Goal: Task Accomplishment & Management: Manage account settings

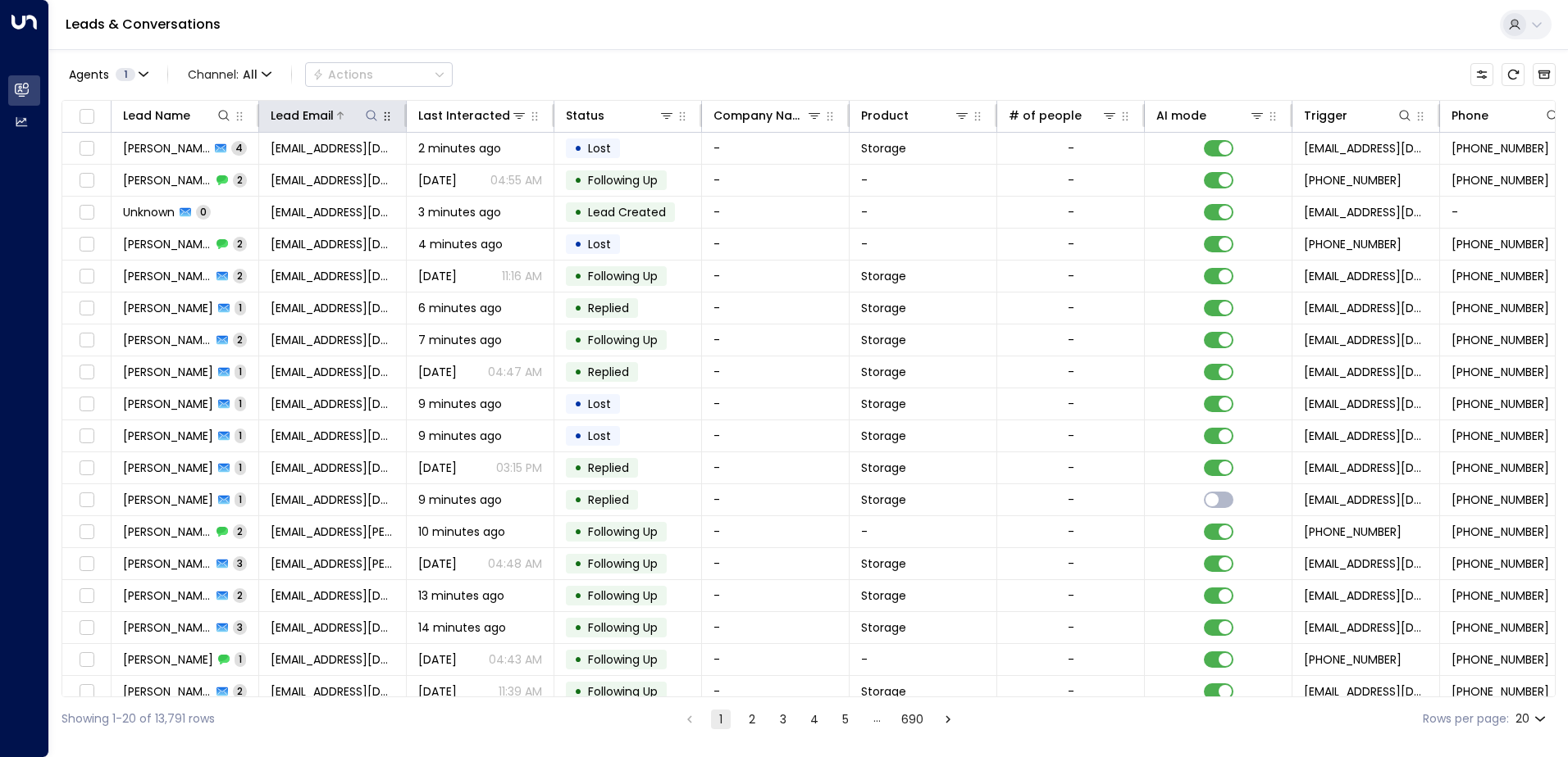
click at [369, 113] on icon at bounding box center [371, 115] width 13 height 13
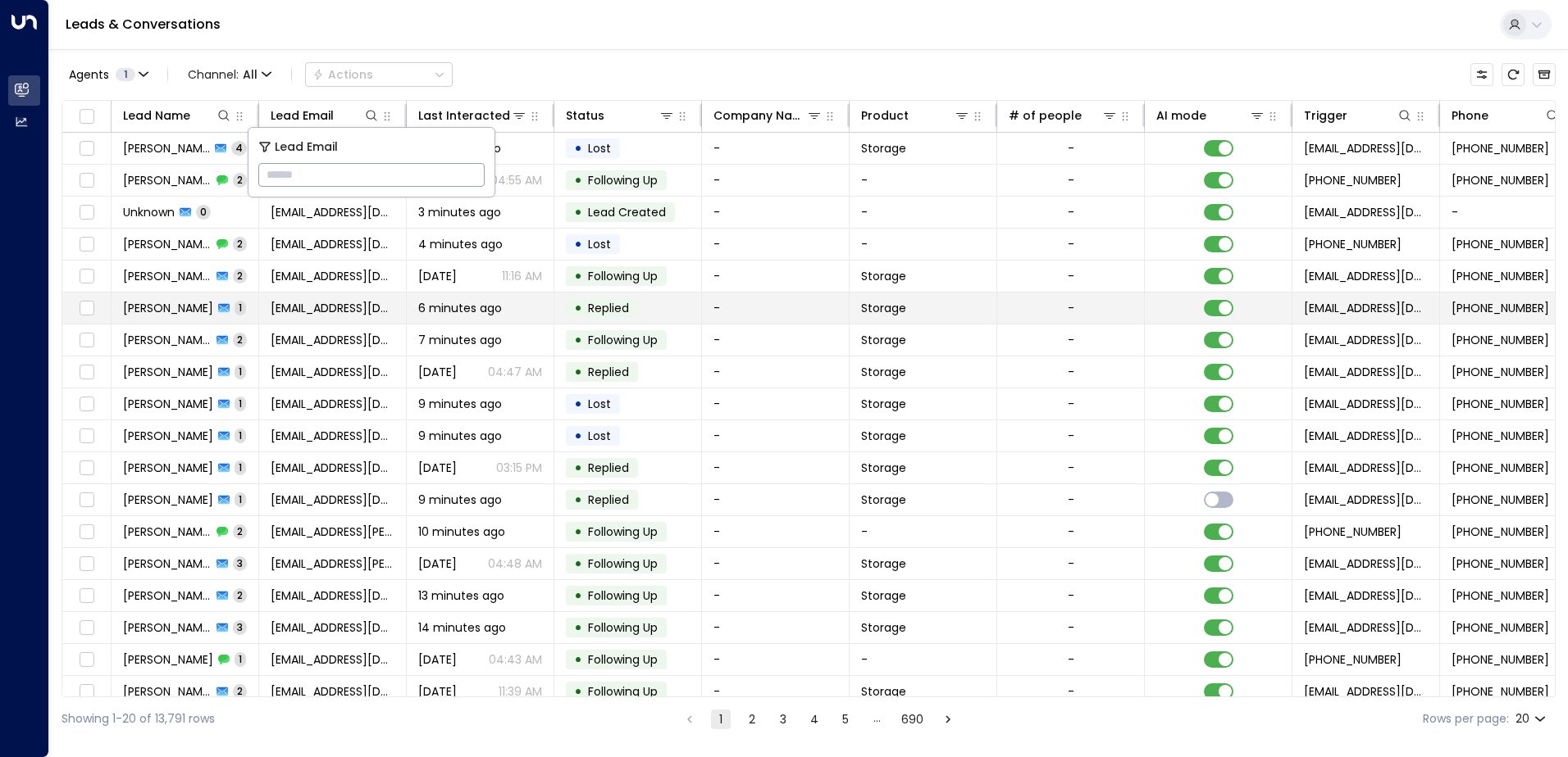
type input "**********"
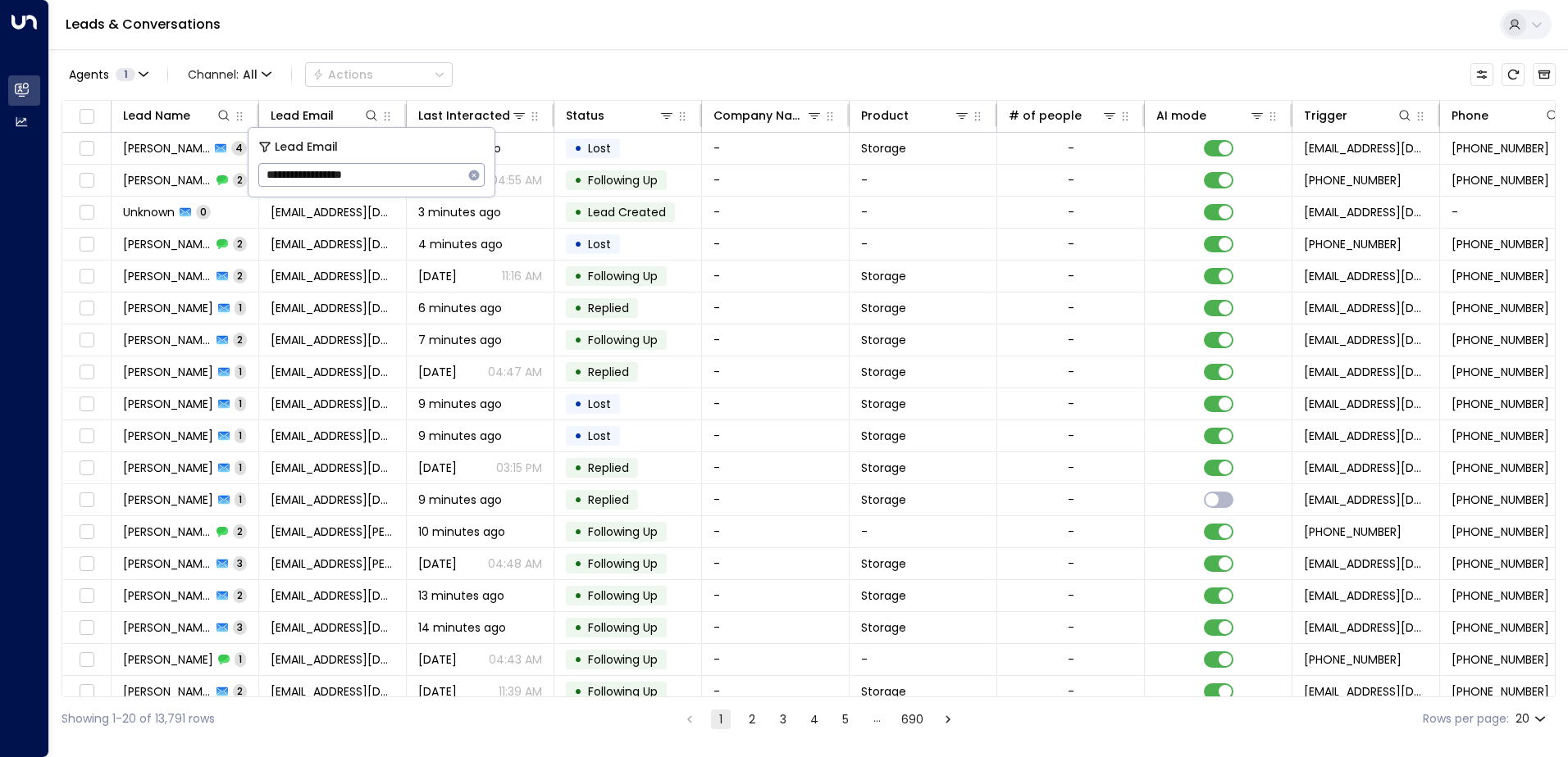
click at [508, 16] on div "Leads & Conversations" at bounding box center [808, 25] width 1518 height 50
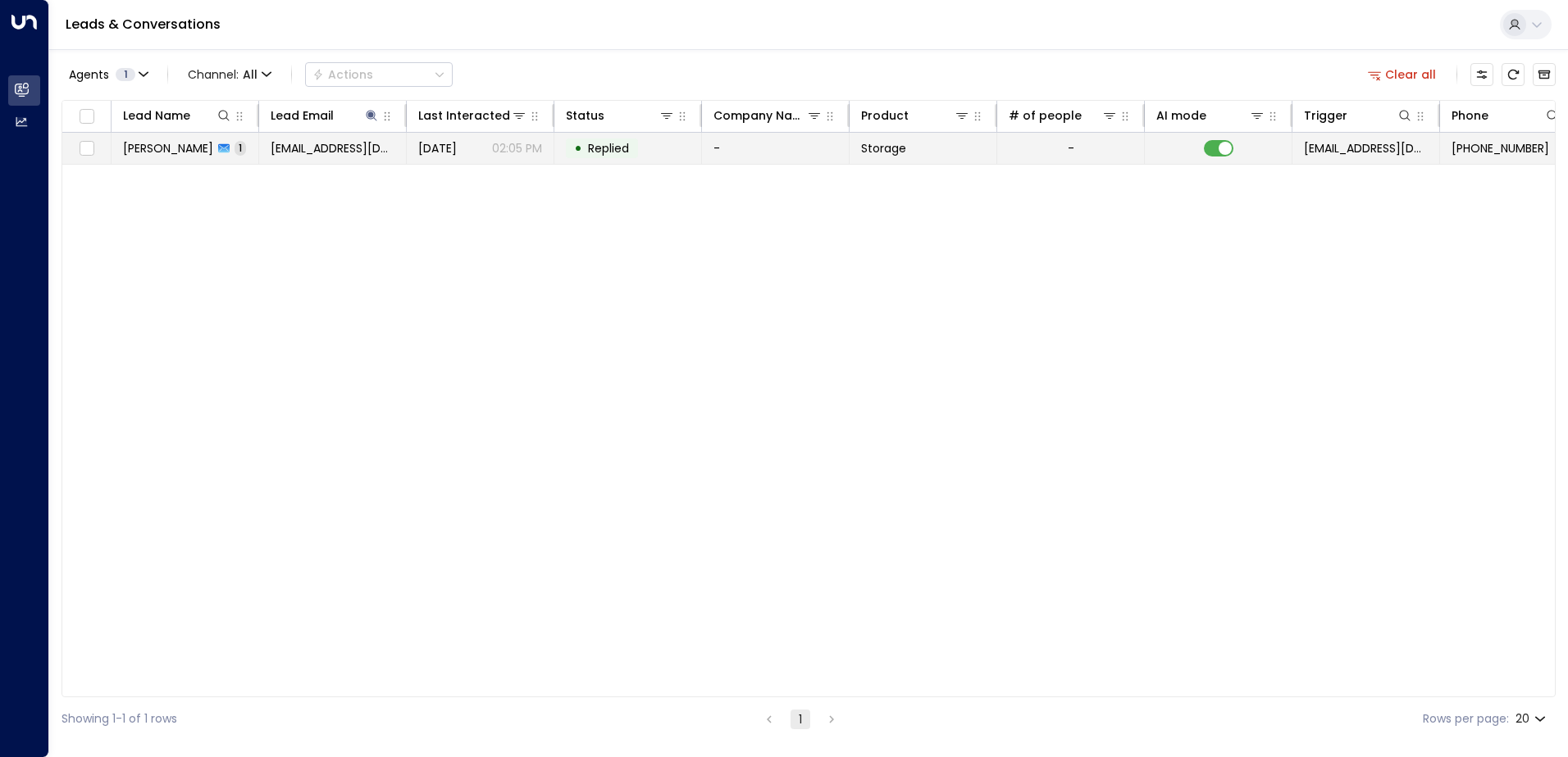
click at [332, 154] on span "[EMAIL_ADDRESS][DOMAIN_NAME]" at bounding box center [332, 148] width 123 height 16
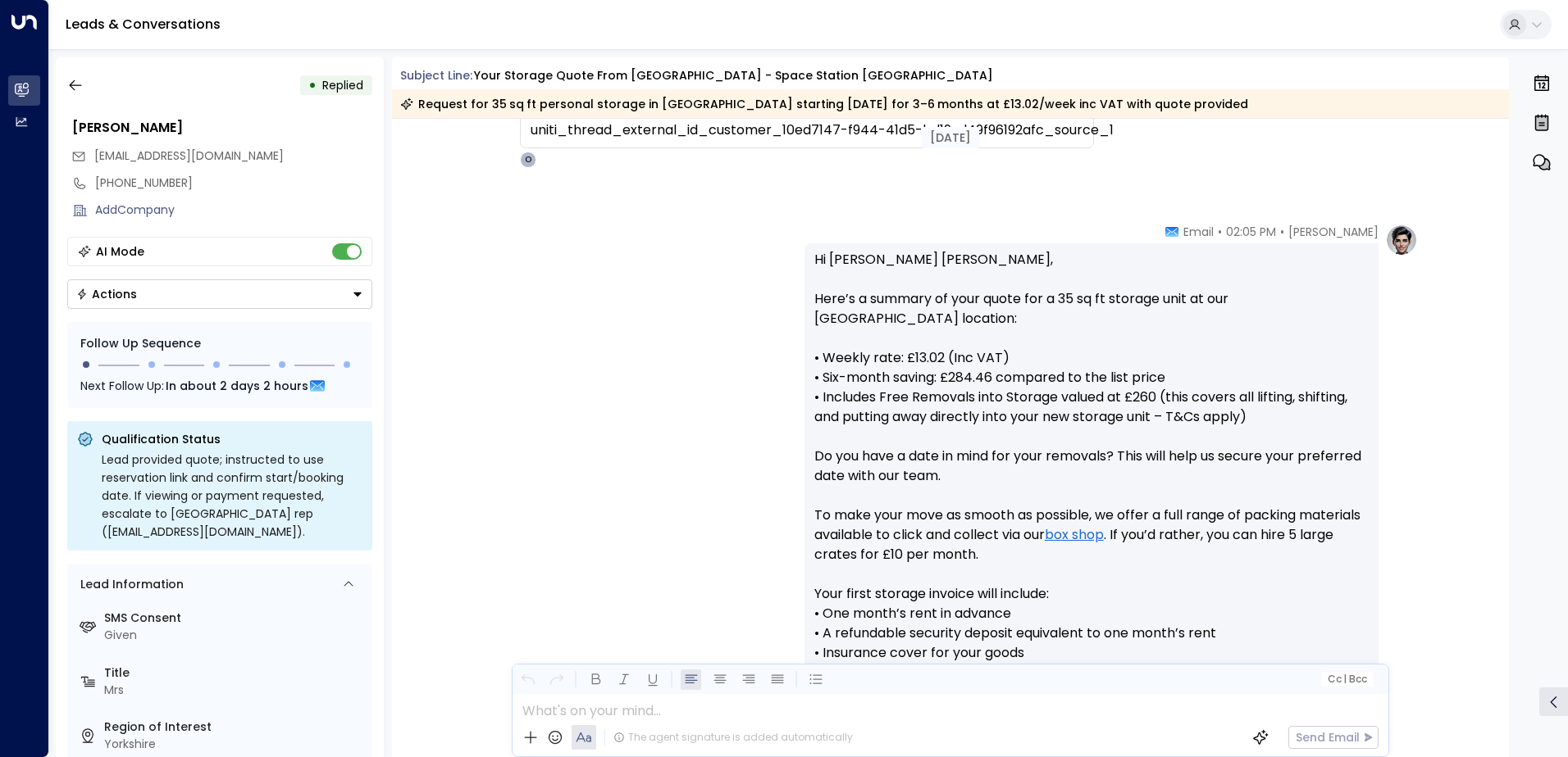
scroll to position [765, 0]
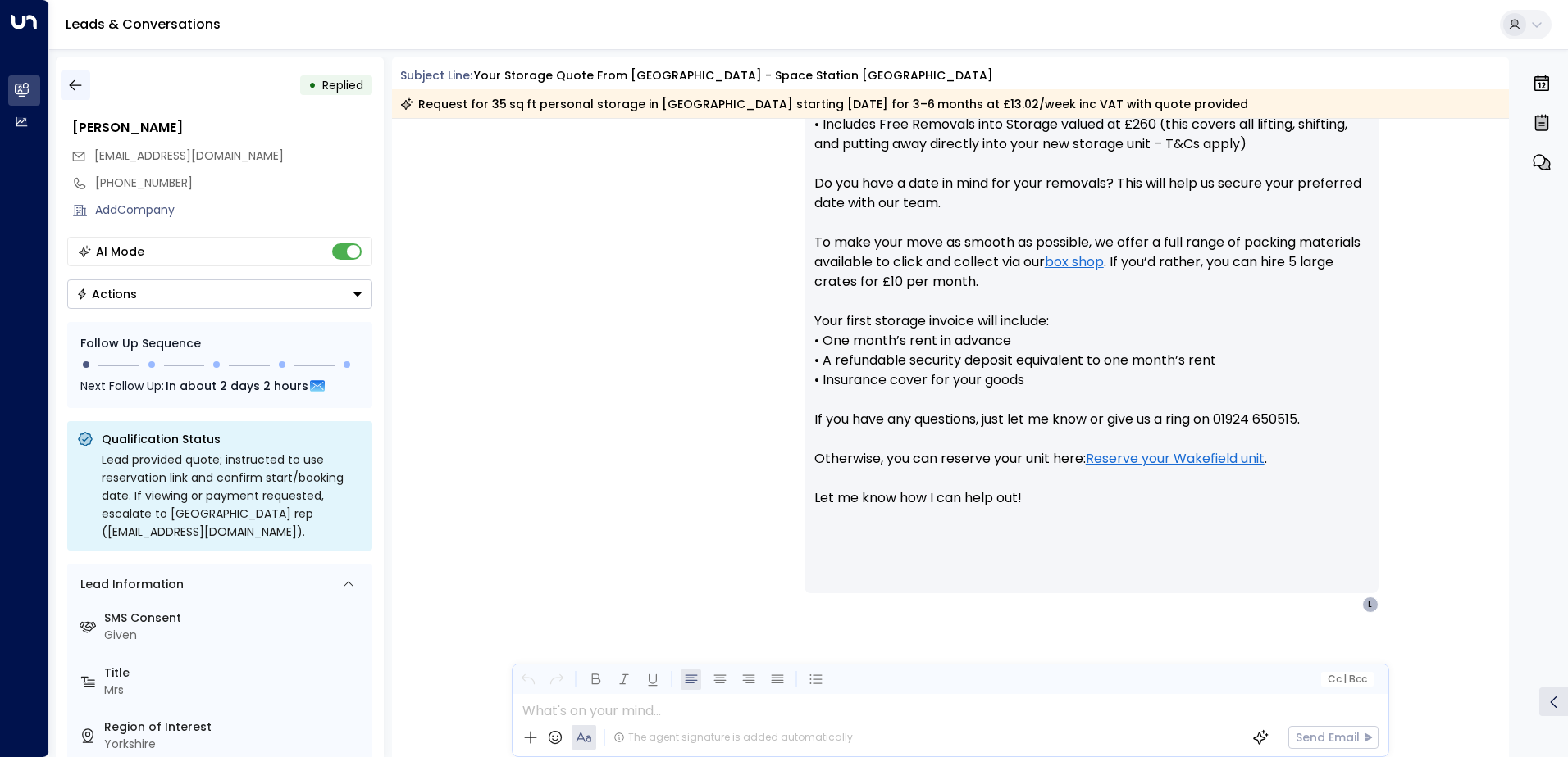
click at [81, 84] on icon "button" at bounding box center [75, 85] width 16 height 16
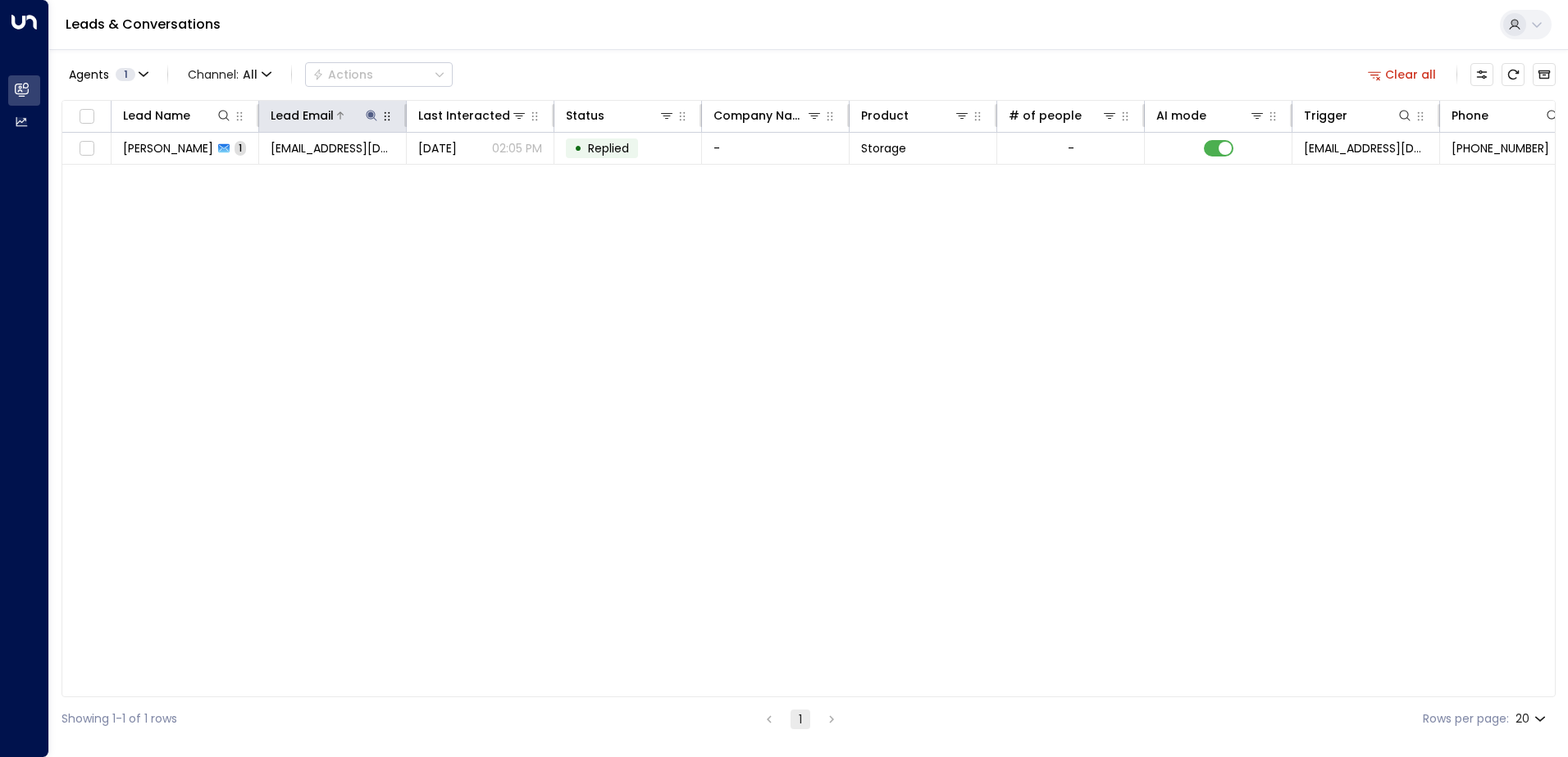
click at [374, 116] on icon at bounding box center [371, 115] width 13 height 13
click at [478, 176] on icon "button" at bounding box center [475, 175] width 11 height 11
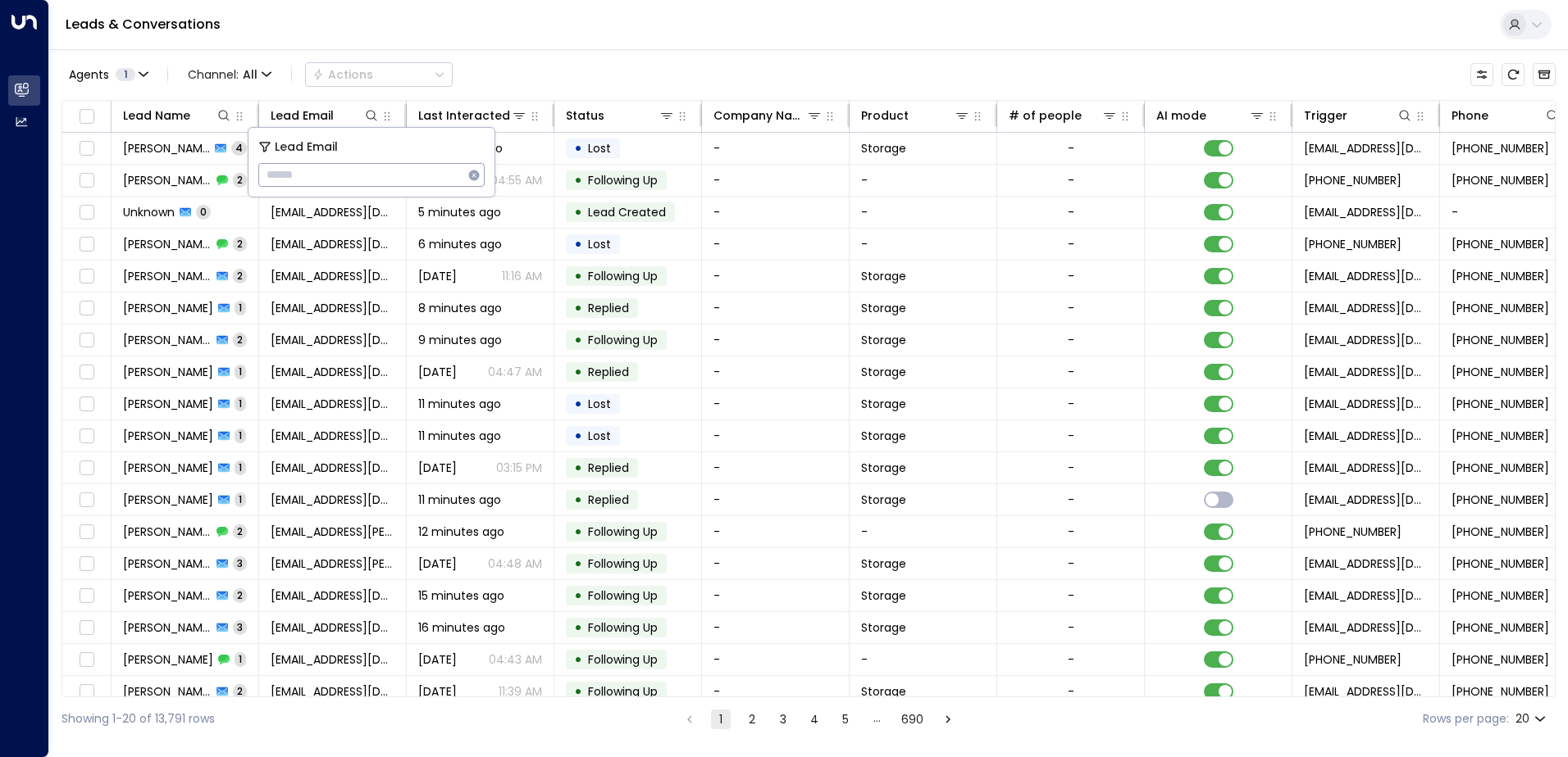
type input "**********"
click at [505, 37] on div "Leads & Conversations" at bounding box center [808, 25] width 1518 height 50
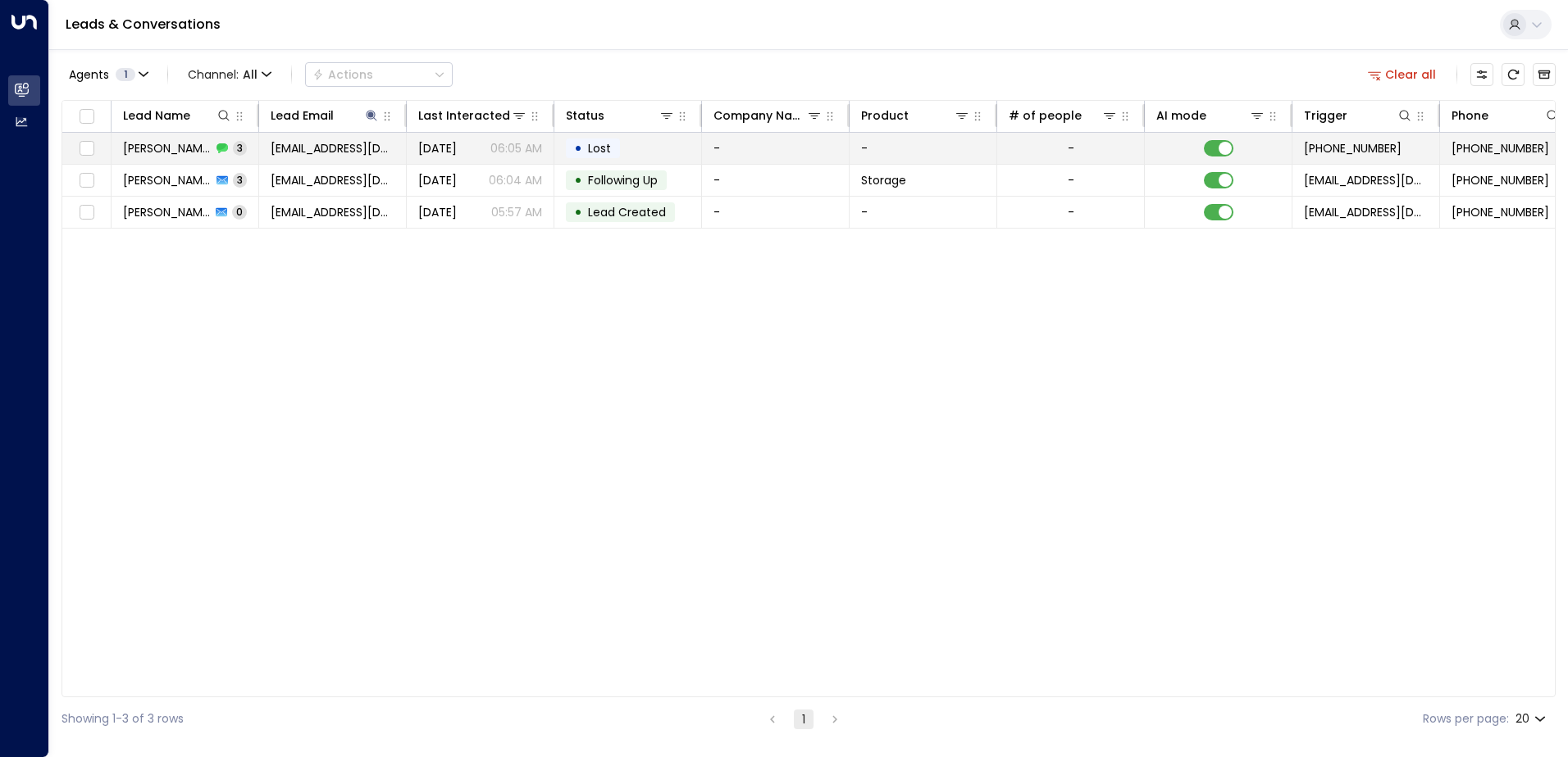
click at [183, 156] on span "[PERSON_NAME]" at bounding box center [167, 148] width 89 height 16
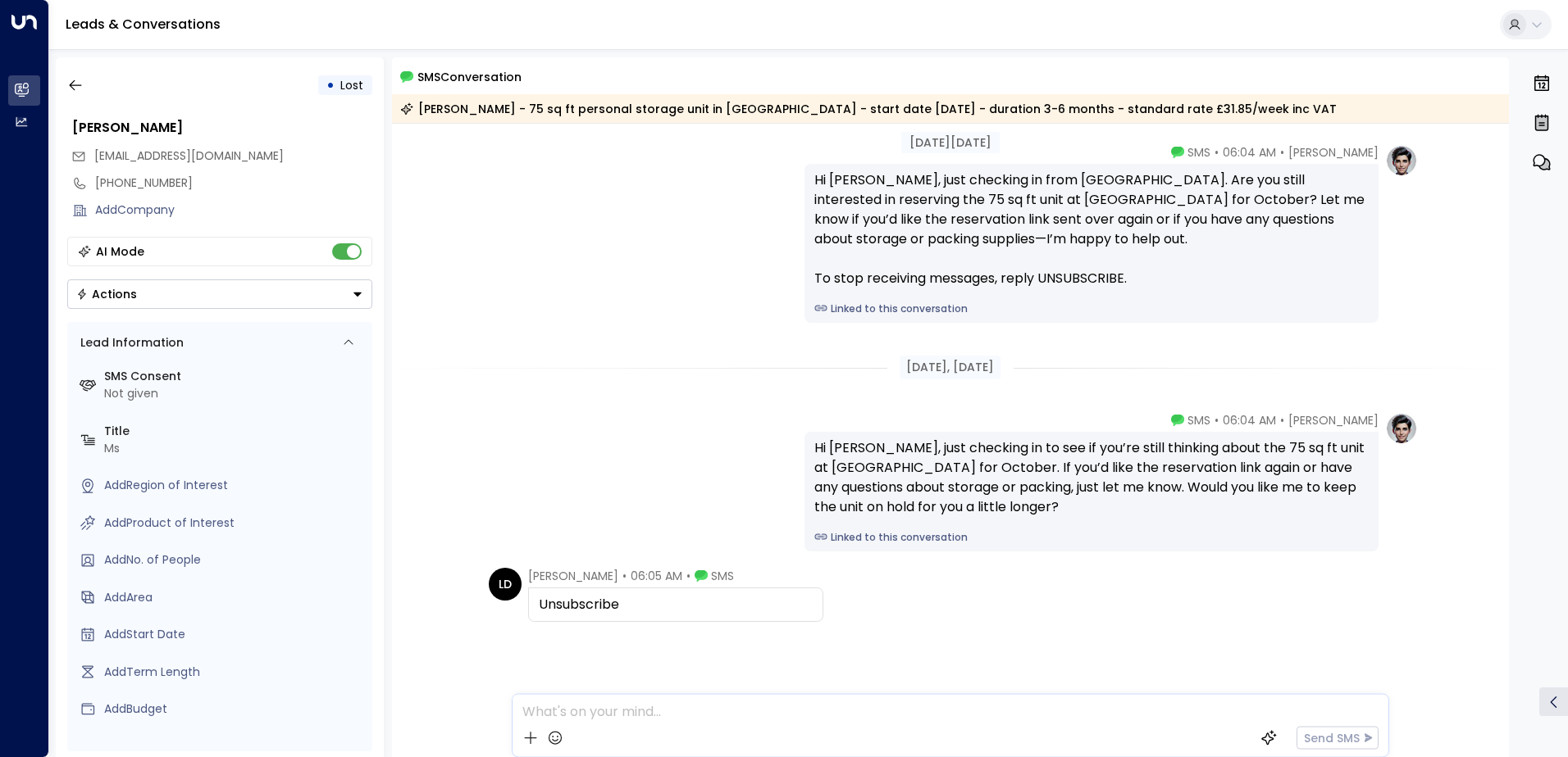
scroll to position [81, 0]
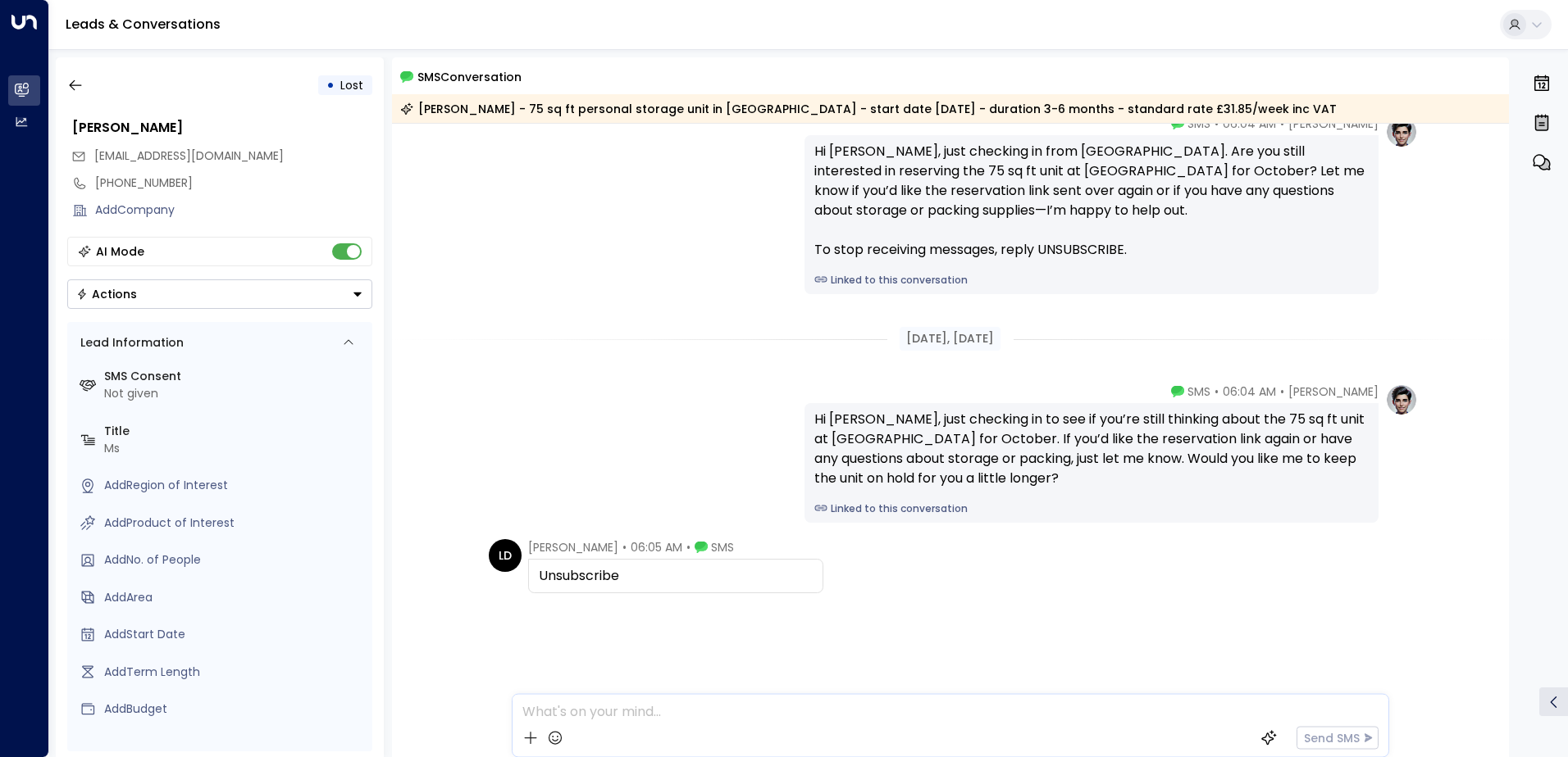
click at [666, 570] on div "Unsubscribe" at bounding box center [676, 576] width 274 height 20
click at [630, 546] on span "06:05 AM" at bounding box center [656, 547] width 52 height 16
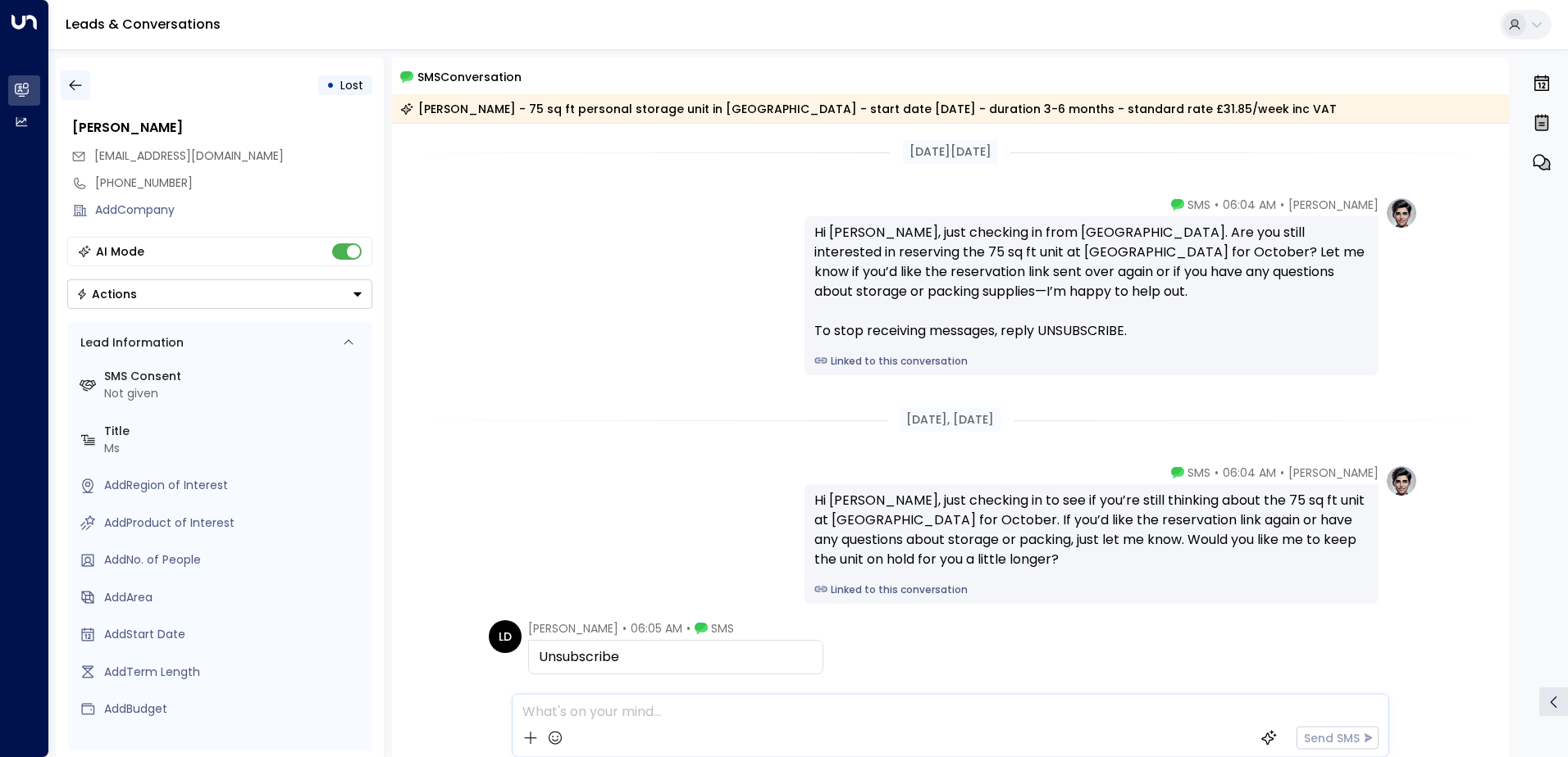
click at [74, 90] on icon "button" at bounding box center [75, 85] width 16 height 16
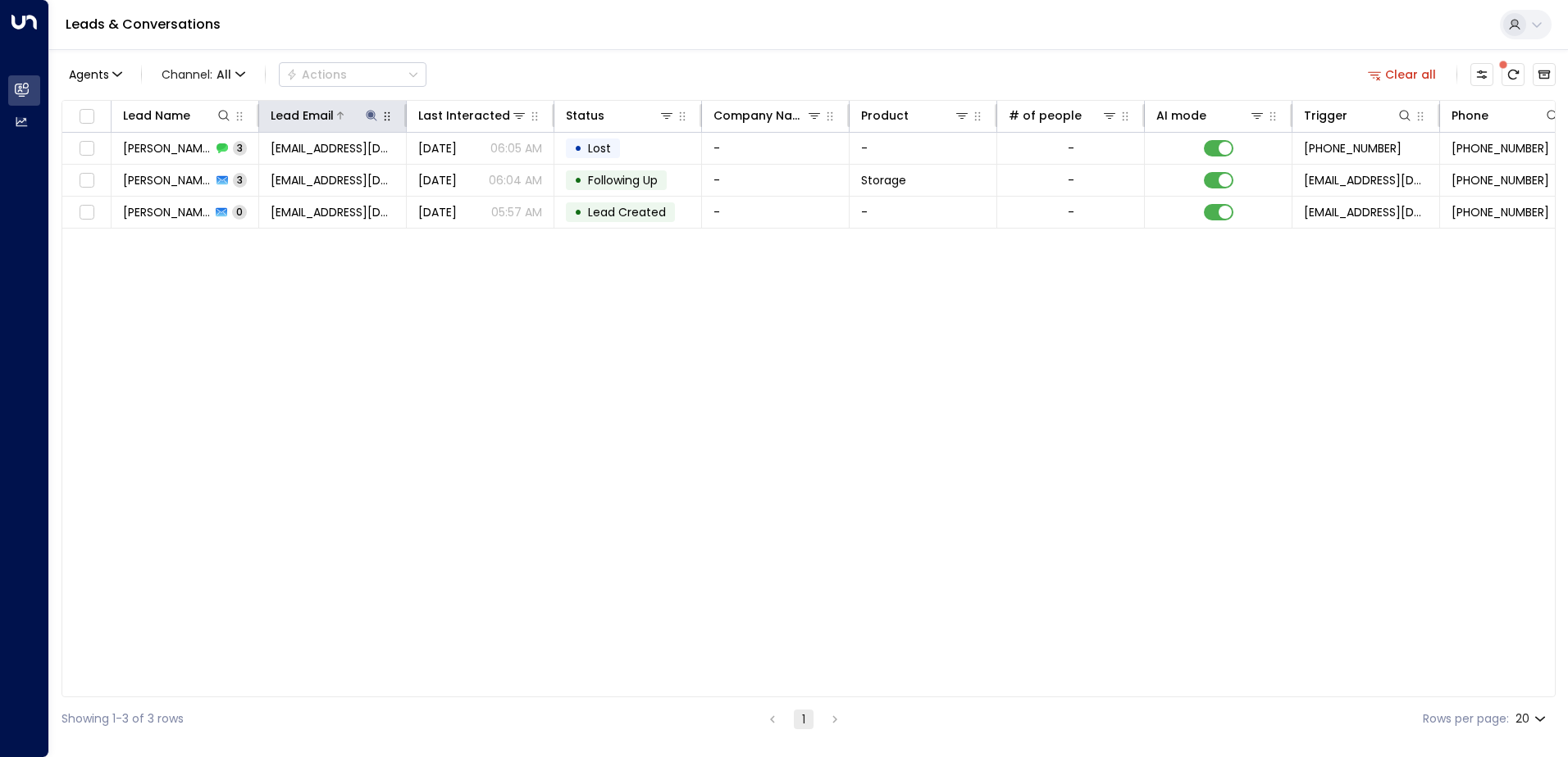
click at [370, 109] on icon at bounding box center [371, 115] width 13 height 13
click at [473, 173] on icon "button" at bounding box center [475, 175] width 11 height 11
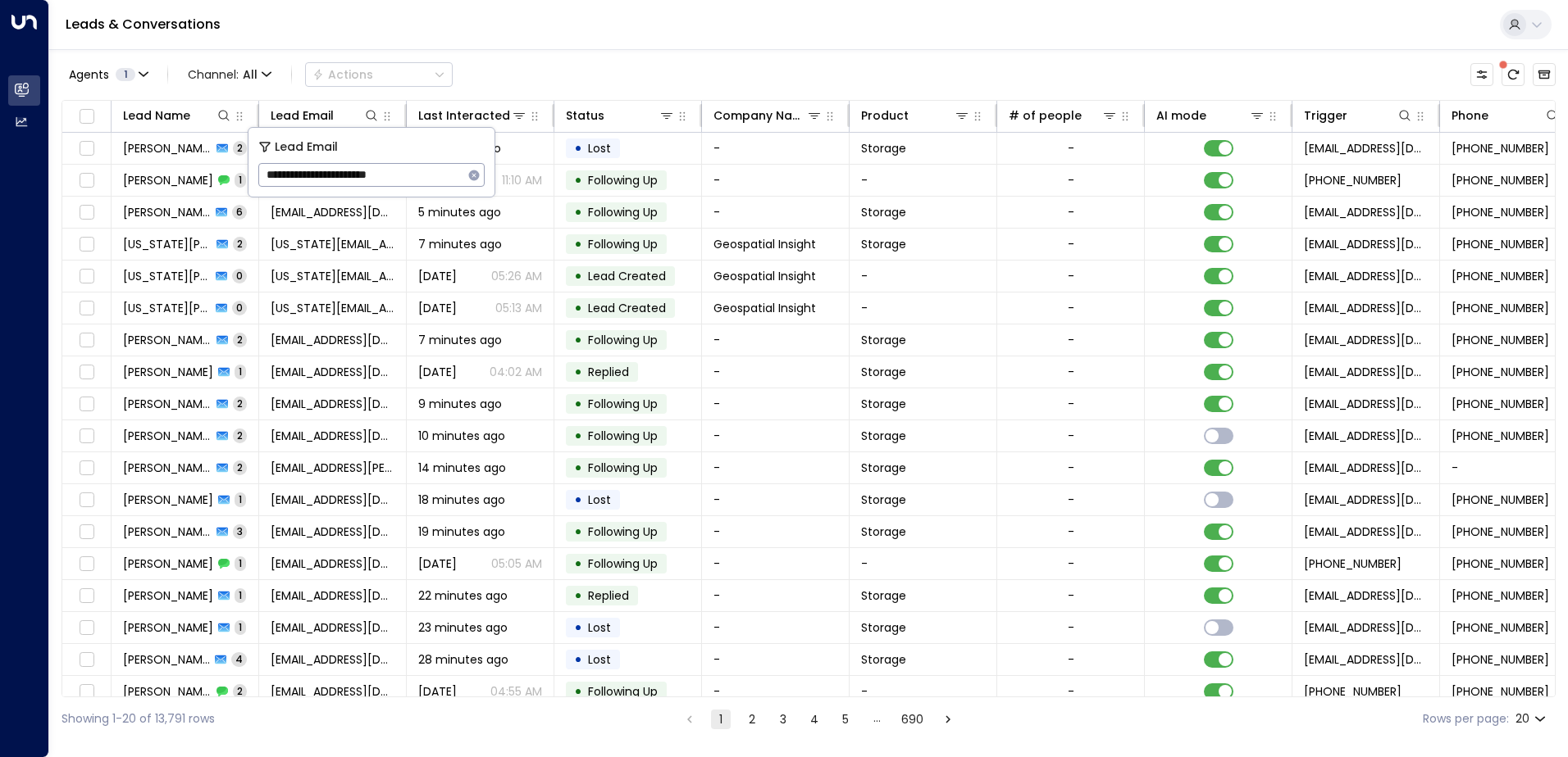
click at [506, 31] on div "Leads & Conversations" at bounding box center [808, 25] width 1518 height 50
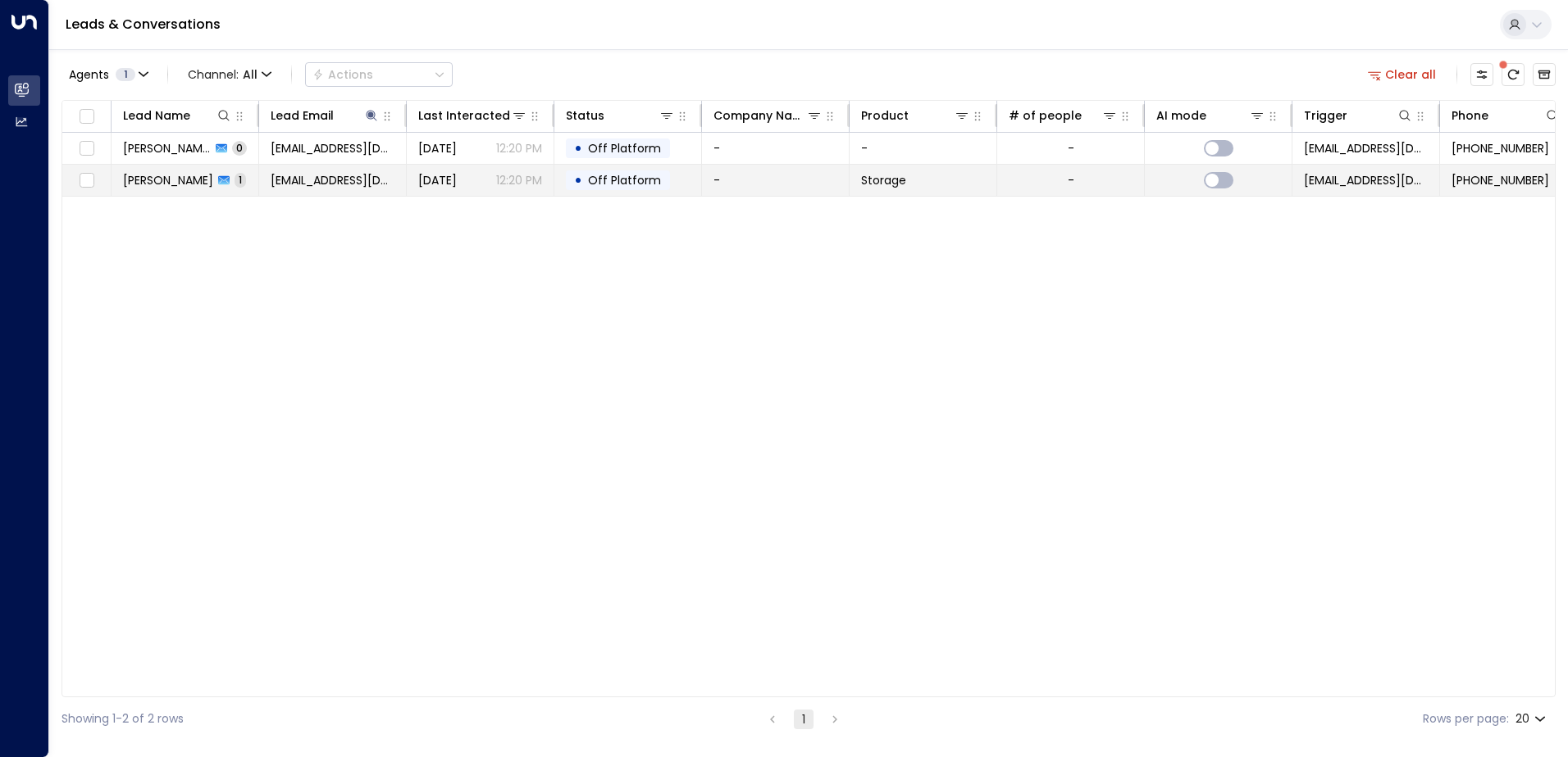
click at [161, 179] on span "[PERSON_NAME]" at bounding box center [167, 181] width 90 height 16
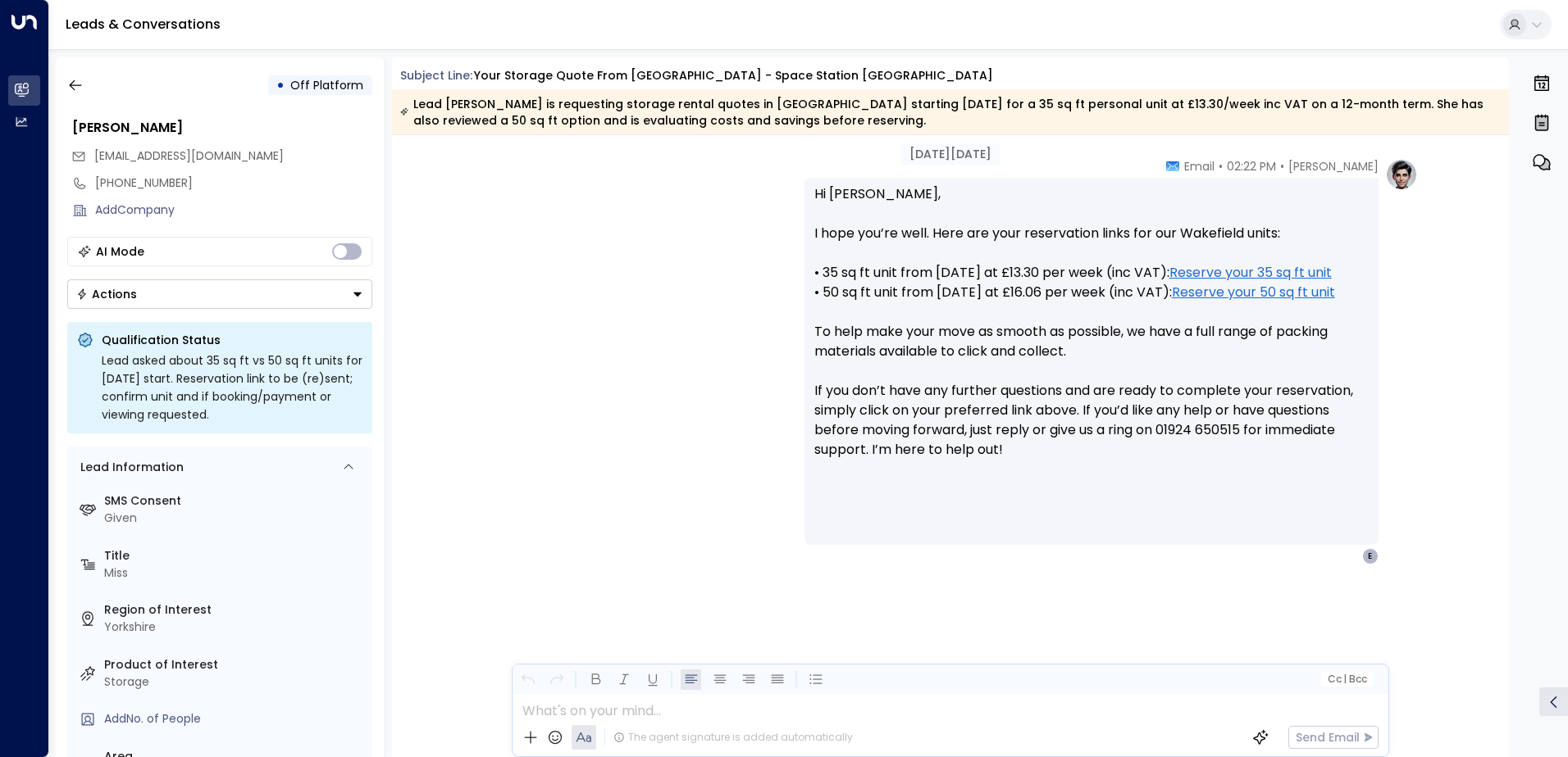
scroll to position [585, 0]
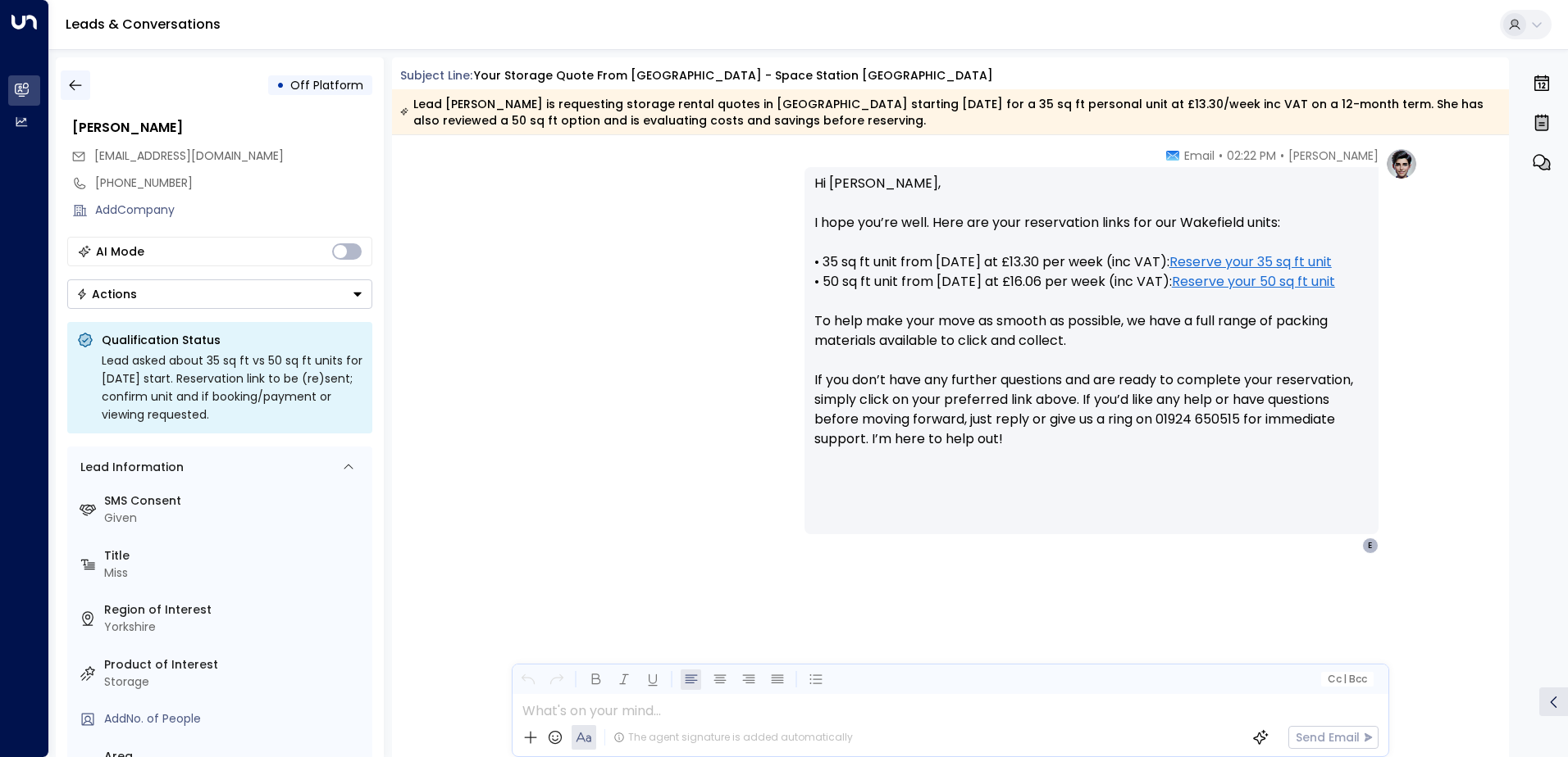
click at [73, 87] on icon "button" at bounding box center [75, 85] width 16 height 16
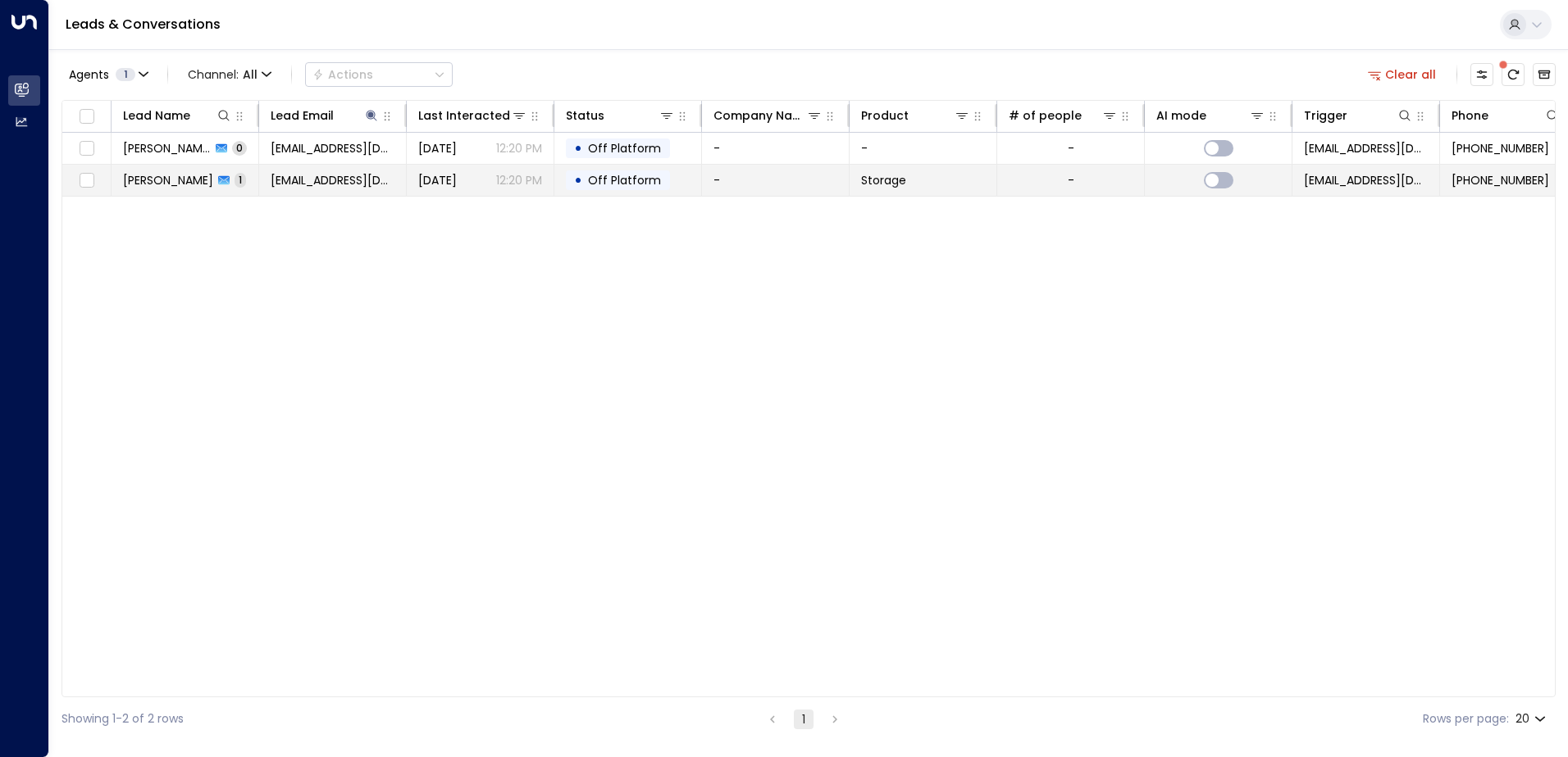
click at [234, 182] on span "1" at bounding box center [240, 180] width 12 height 14
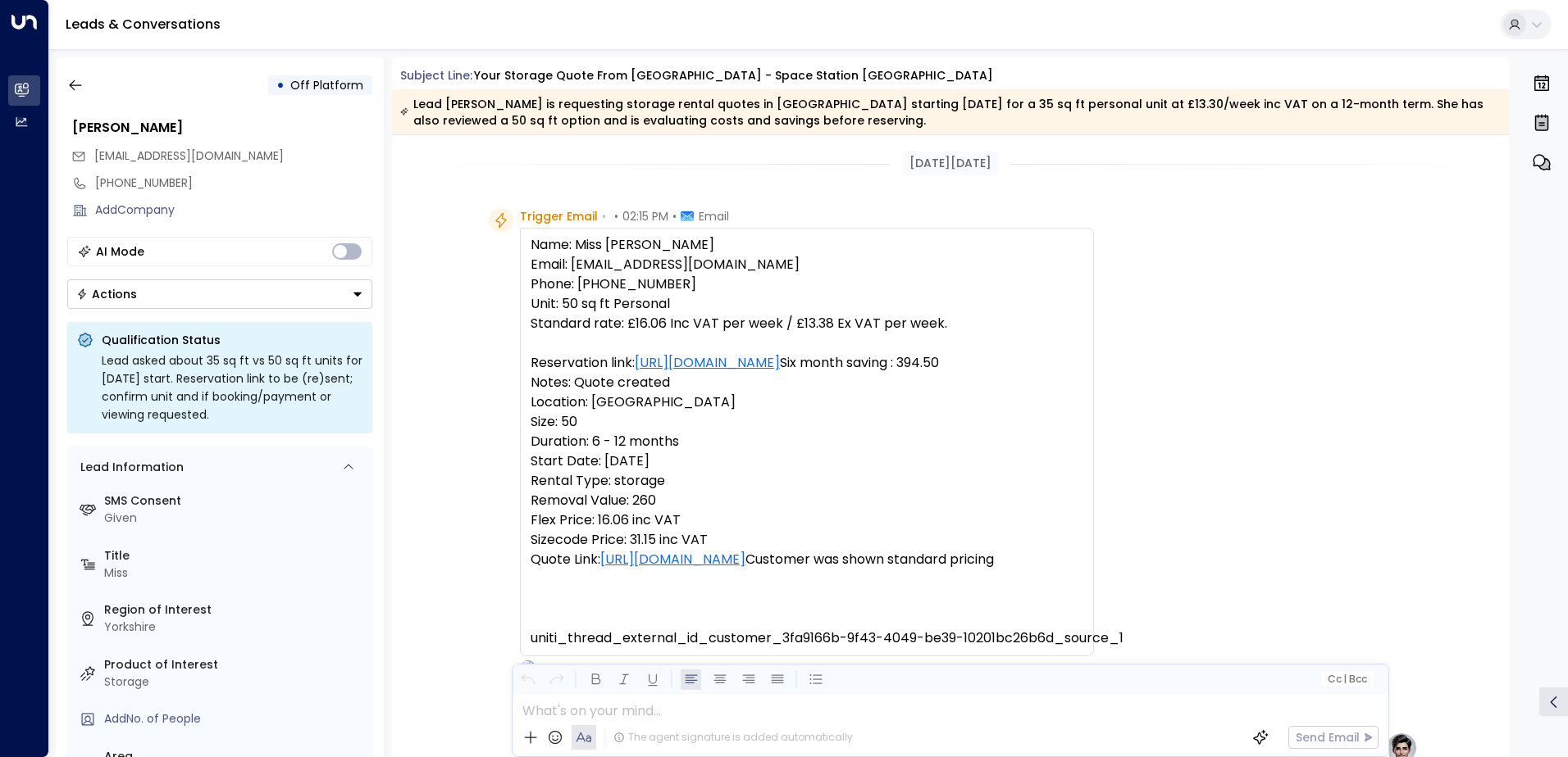
scroll to position [585, 0]
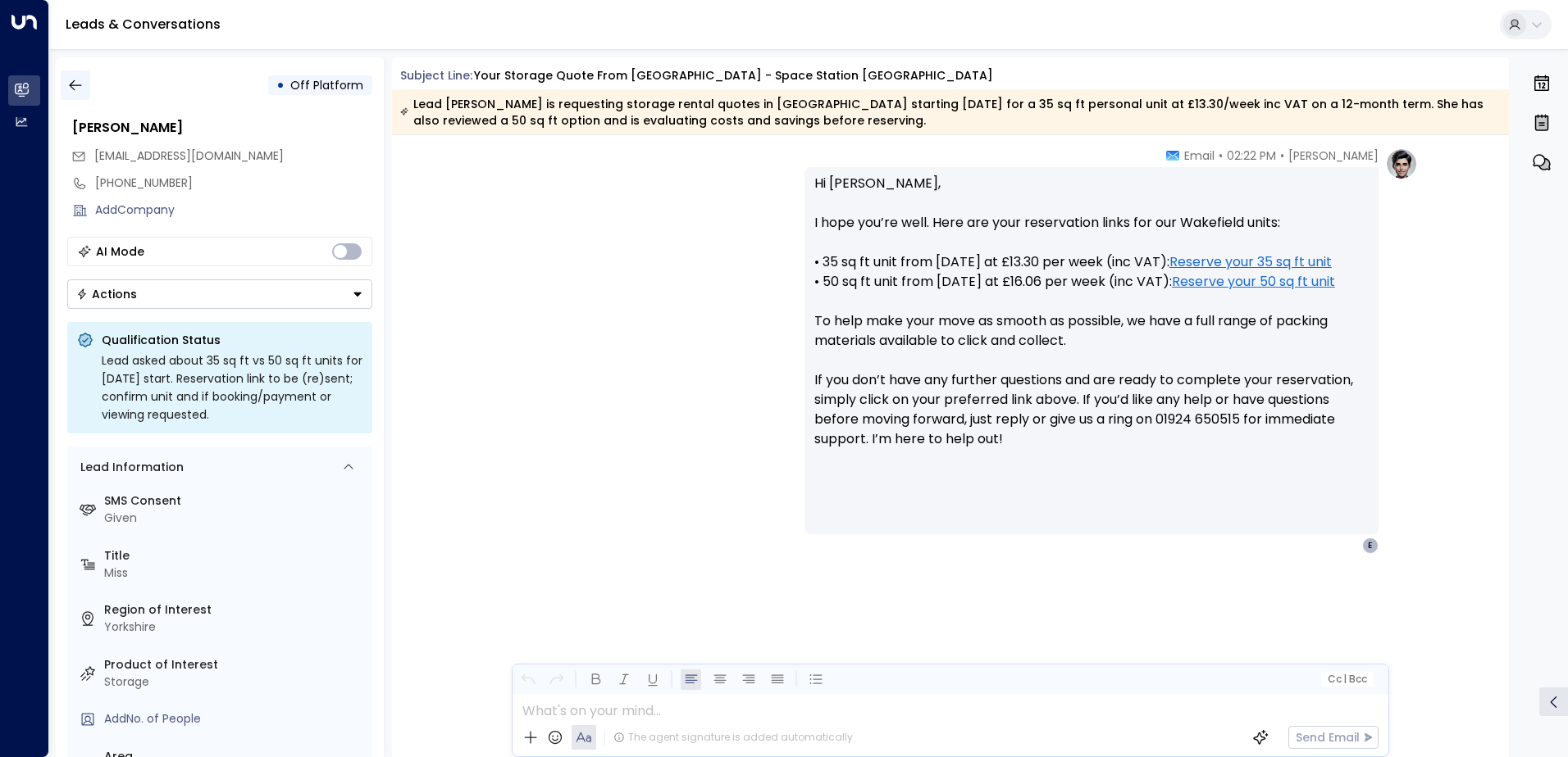
click at [75, 89] on icon "button" at bounding box center [75, 85] width 16 height 16
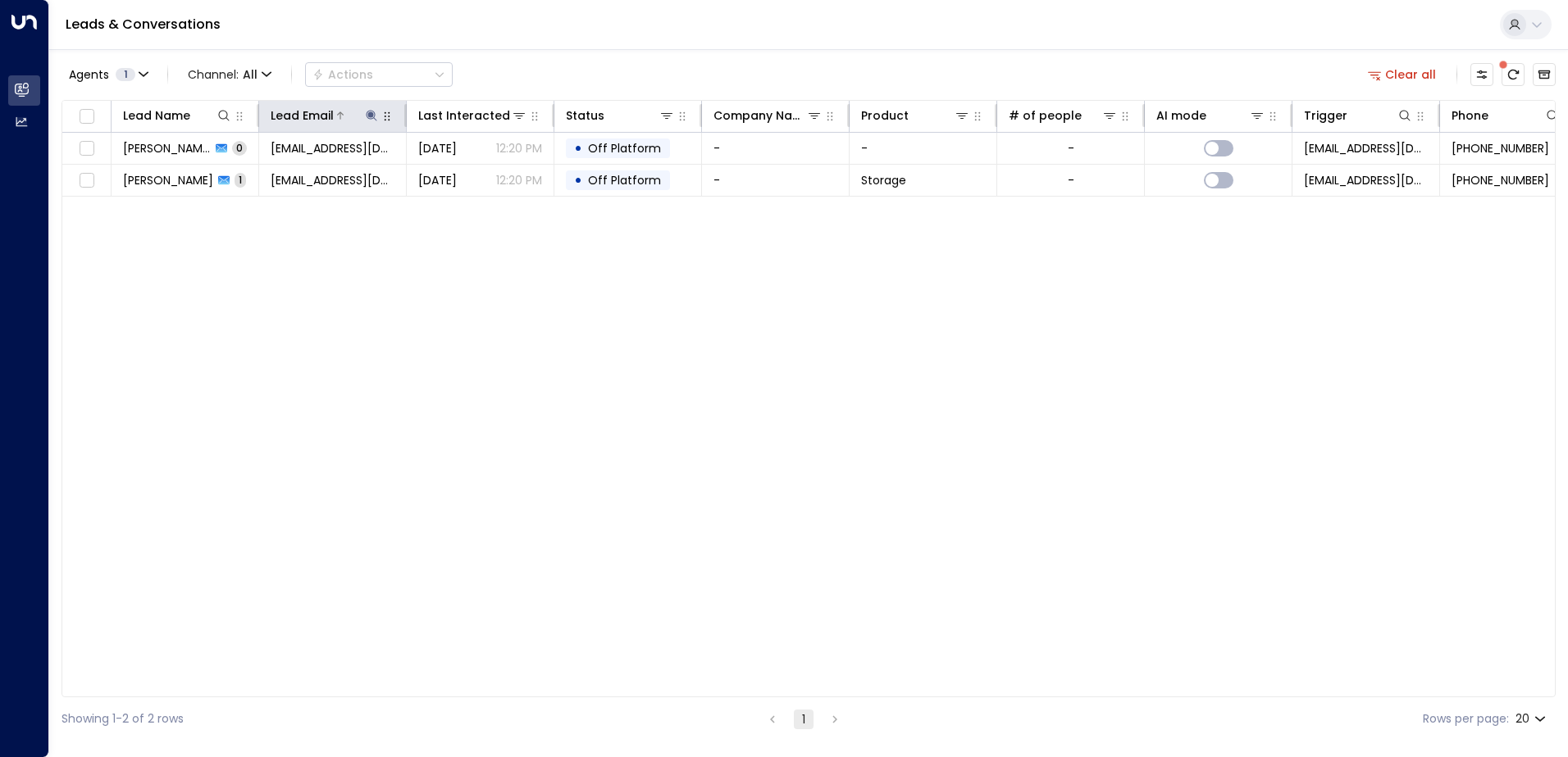
click at [372, 115] on icon at bounding box center [371, 115] width 11 height 11
click at [470, 177] on icon "button" at bounding box center [475, 175] width 11 height 11
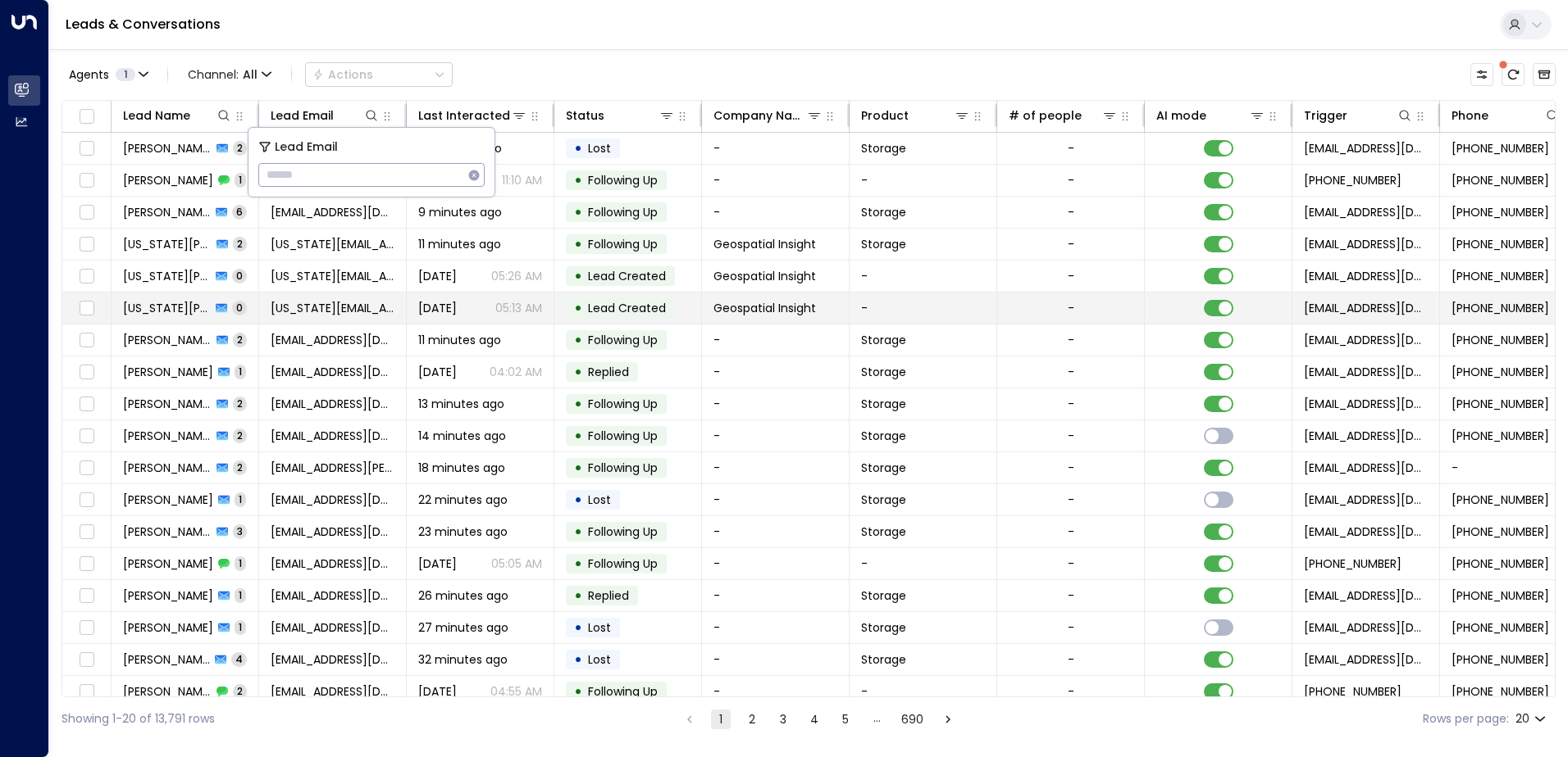
type input "**********"
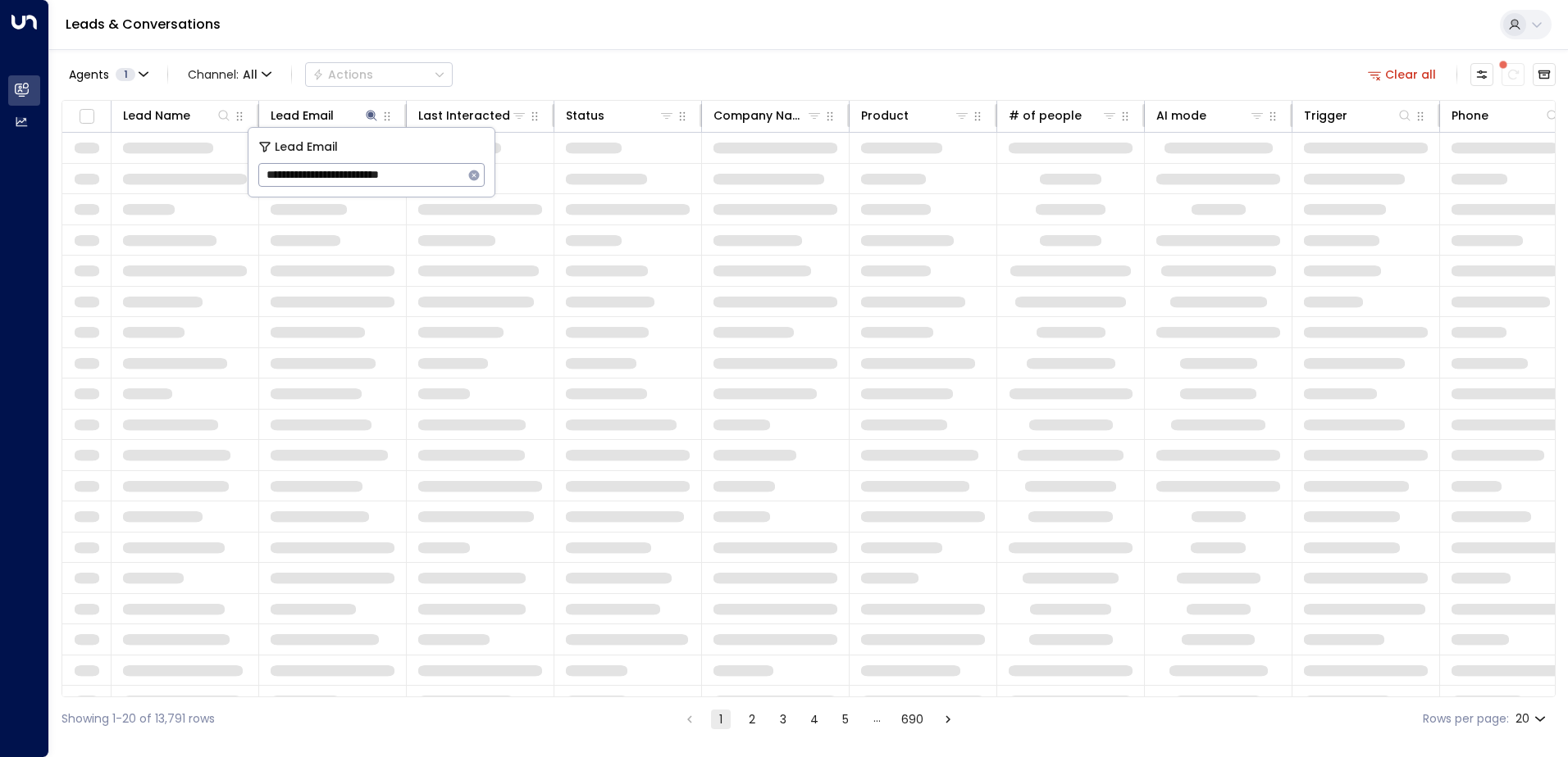
click at [564, 46] on div "Leads & Conversations" at bounding box center [808, 25] width 1518 height 50
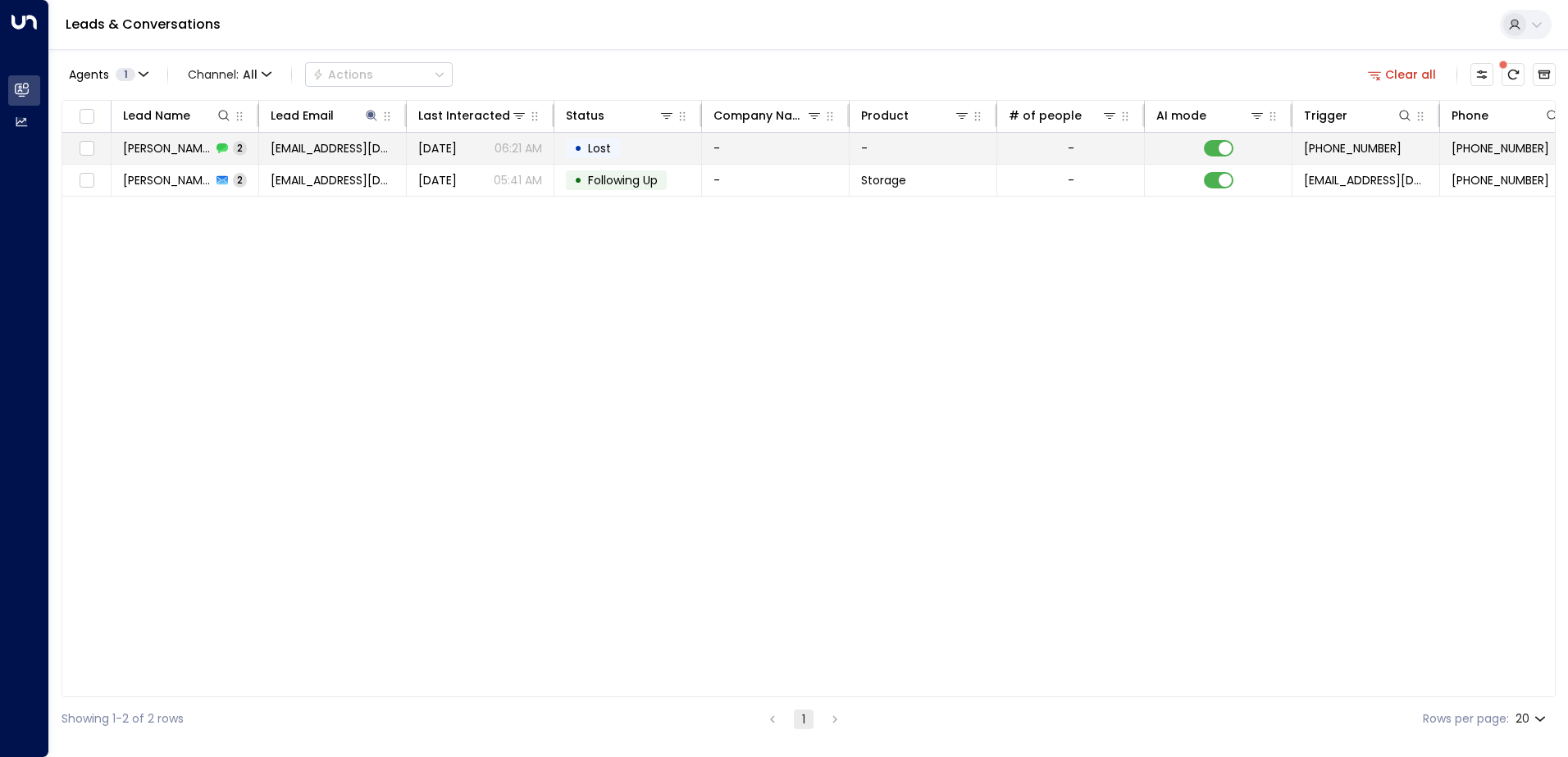
click at [291, 159] on td "[EMAIL_ADDRESS][DOMAIN_NAME]" at bounding box center [332, 148] width 148 height 31
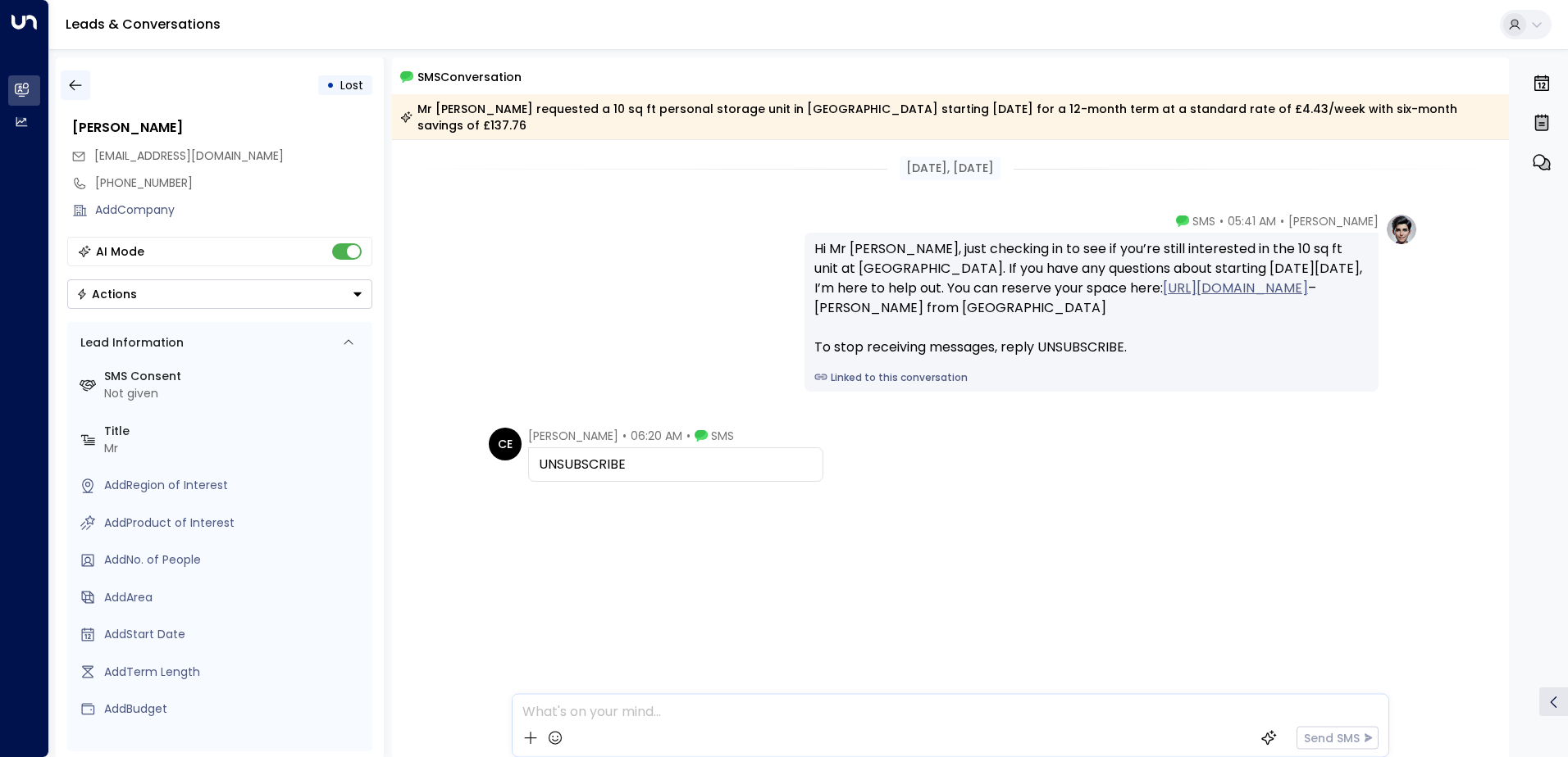
click at [72, 89] on icon "button" at bounding box center [75, 86] width 13 height 11
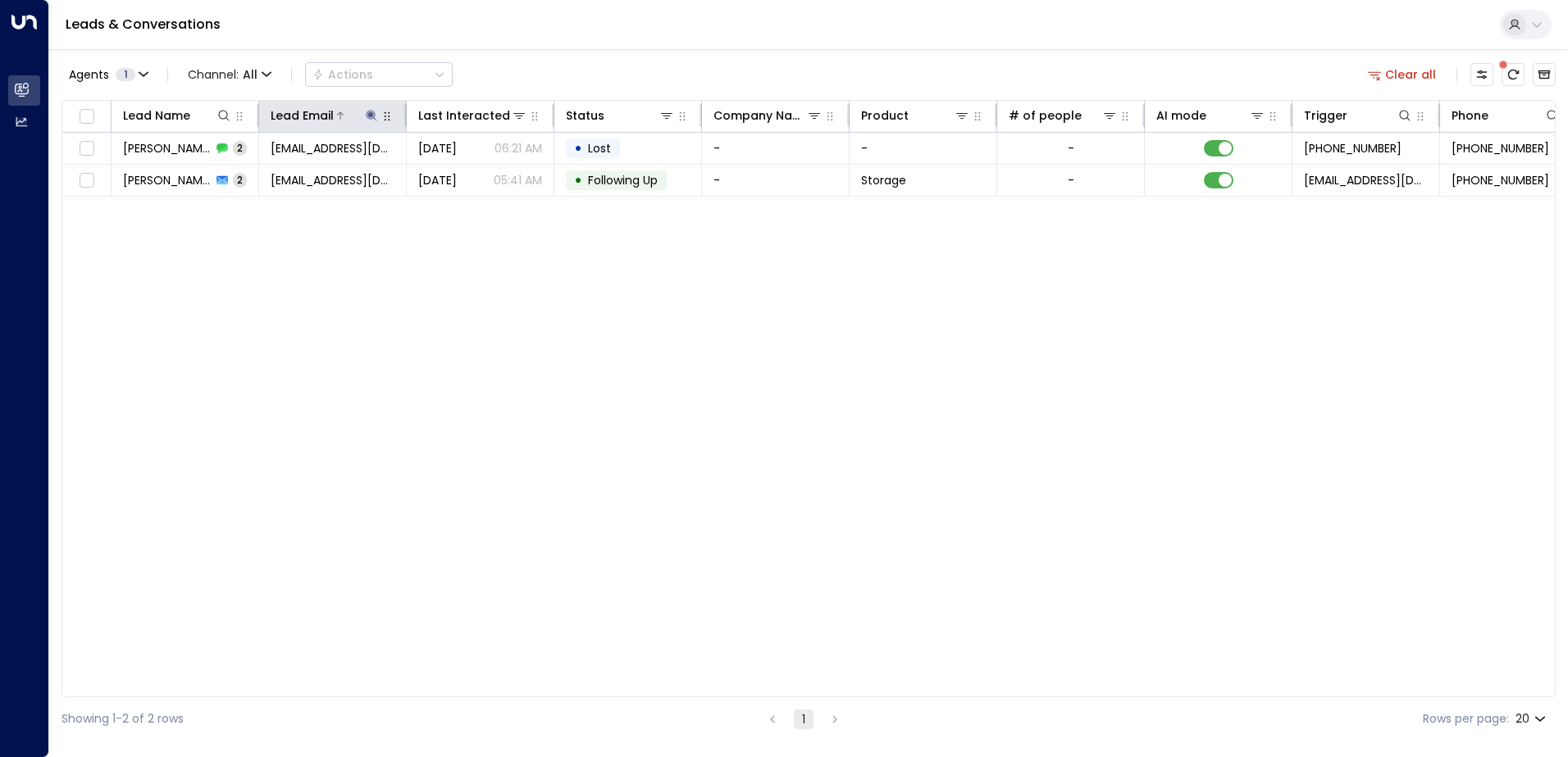
click at [373, 118] on icon at bounding box center [371, 115] width 11 height 11
click at [474, 174] on icon "button" at bounding box center [474, 175] width 13 height 13
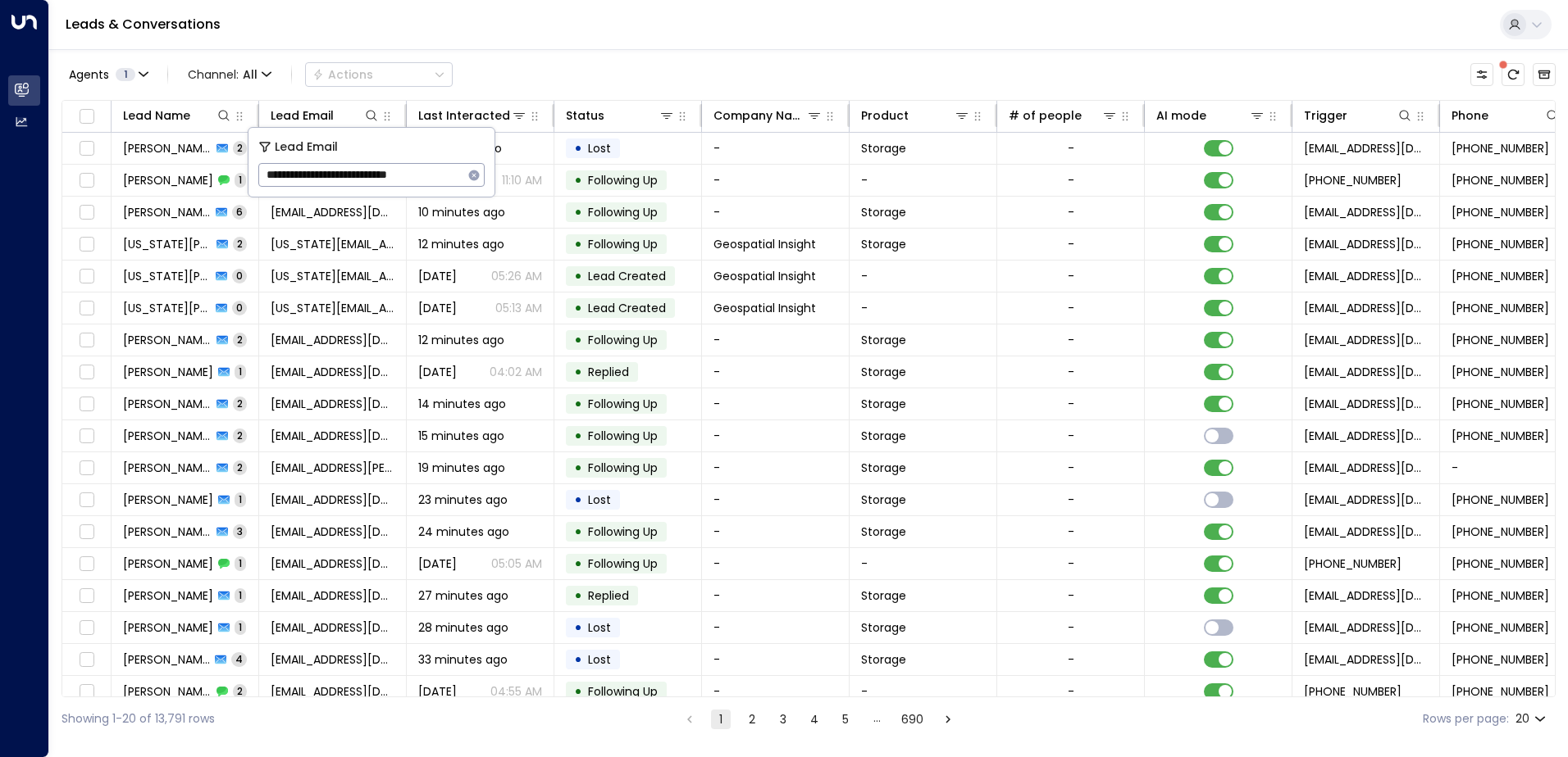
click at [537, 33] on div "Leads & Conversations" at bounding box center [808, 25] width 1518 height 50
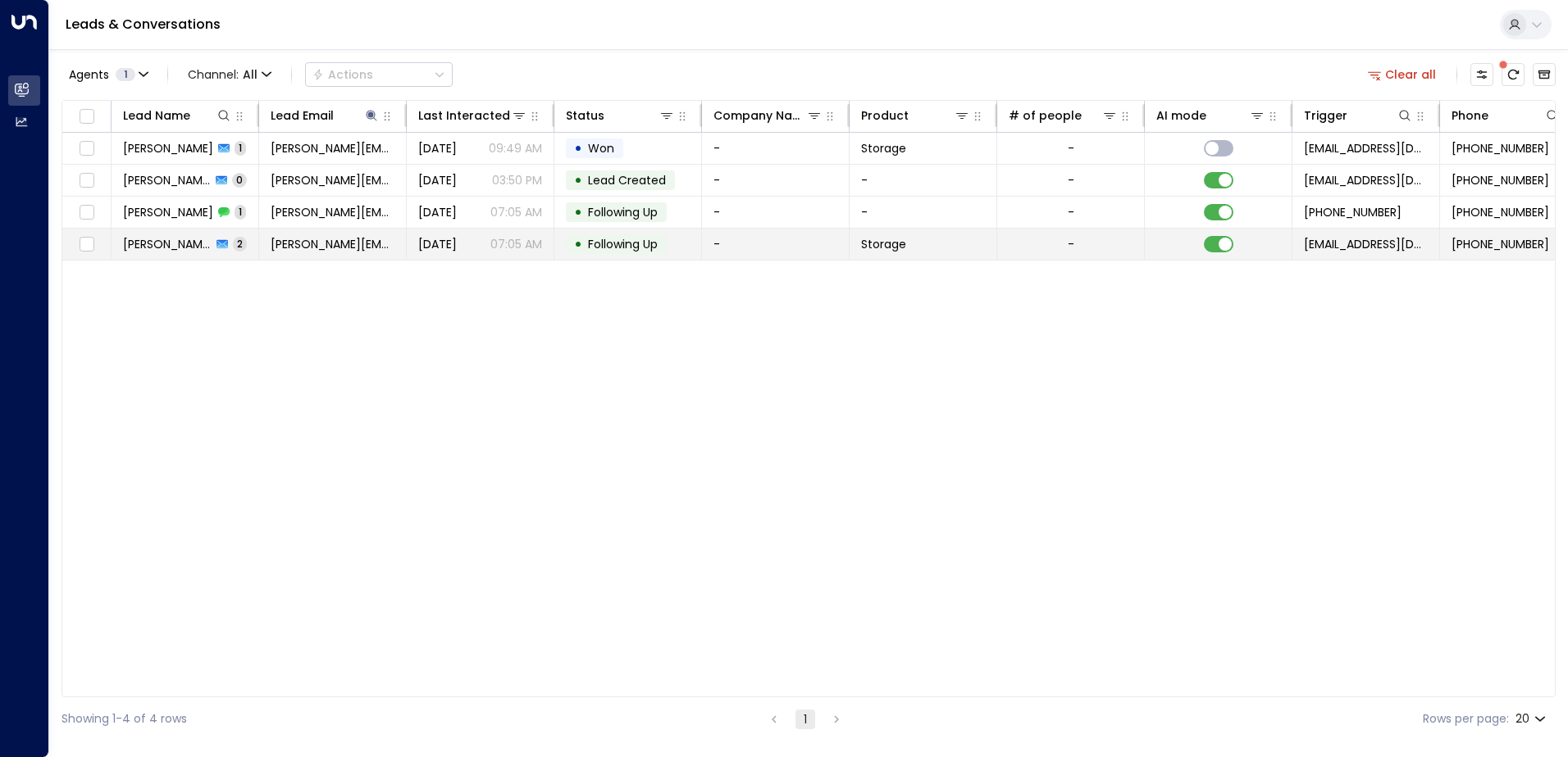
click at [184, 241] on span "[PERSON_NAME]" at bounding box center [167, 244] width 89 height 16
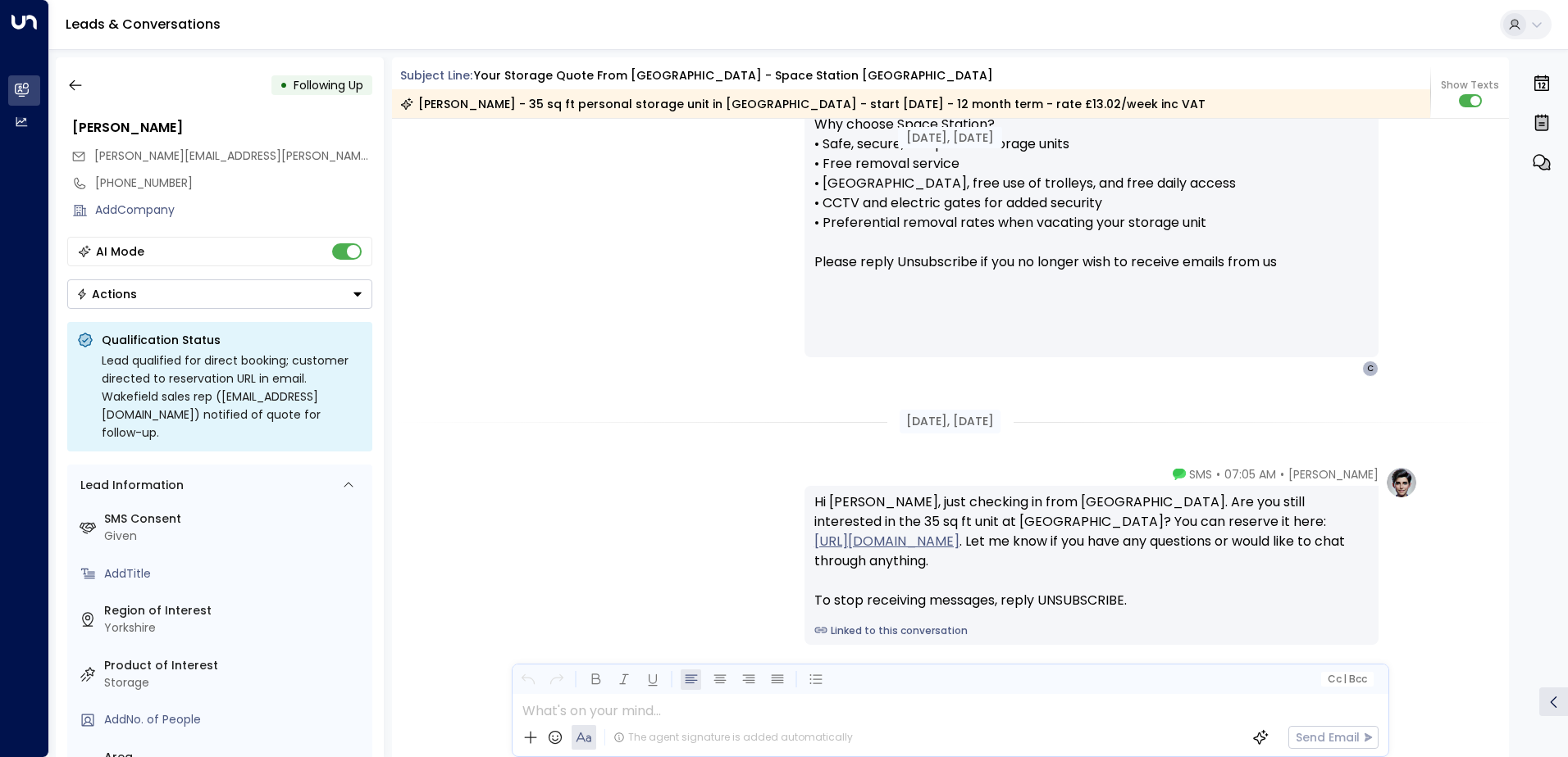
scroll to position [1588, 0]
